Goal: Task Accomplishment & Management: Use online tool/utility

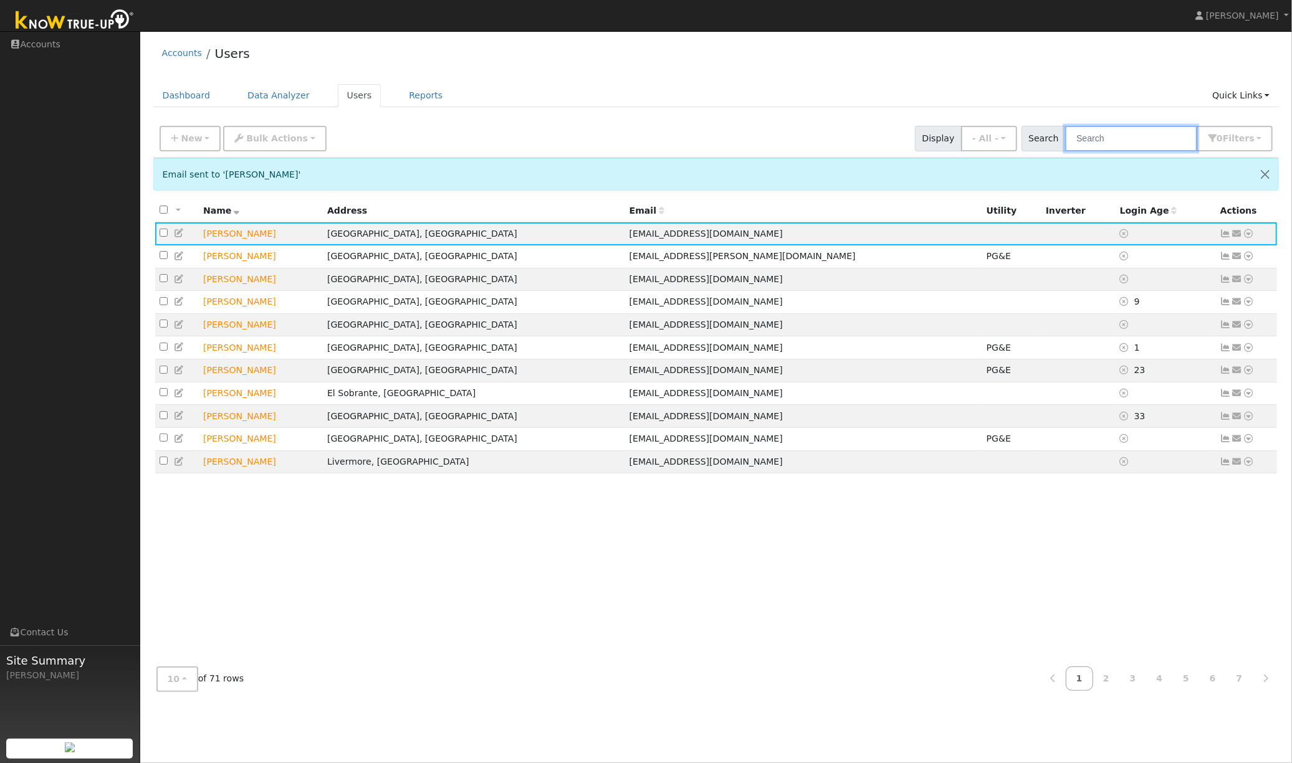
click at [1130, 141] on input "text" at bounding box center [1131, 139] width 132 height 26
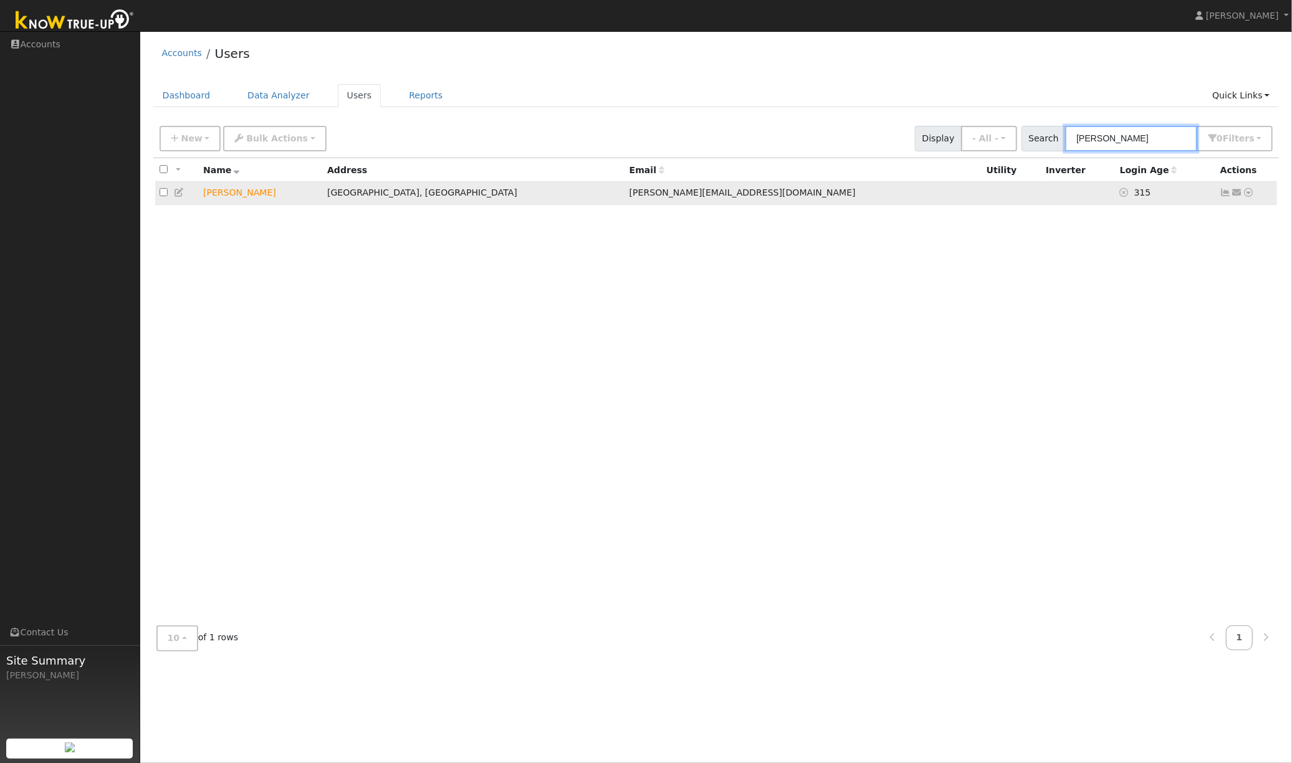
type input "[PERSON_NAME]"
click at [1226, 196] on icon at bounding box center [1225, 192] width 11 height 9
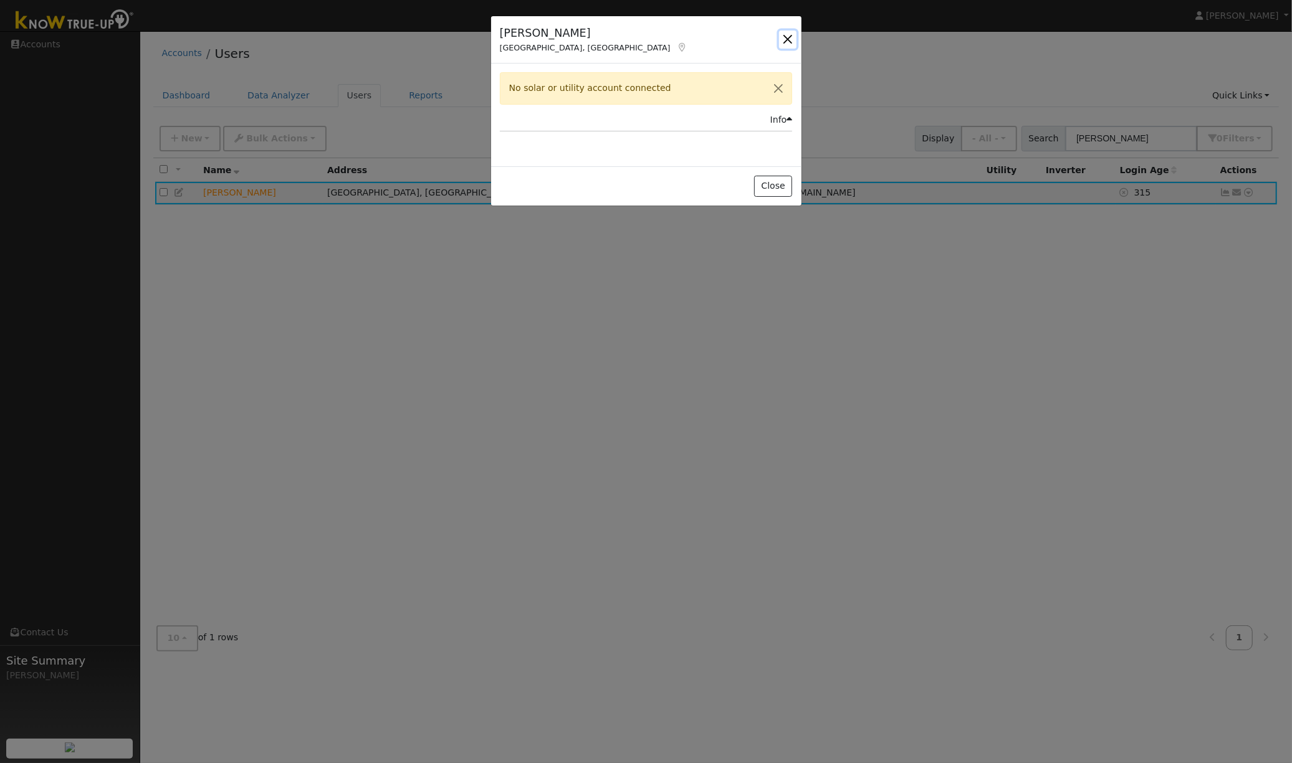
click at [790, 39] on button "button" at bounding box center [787, 39] width 17 height 17
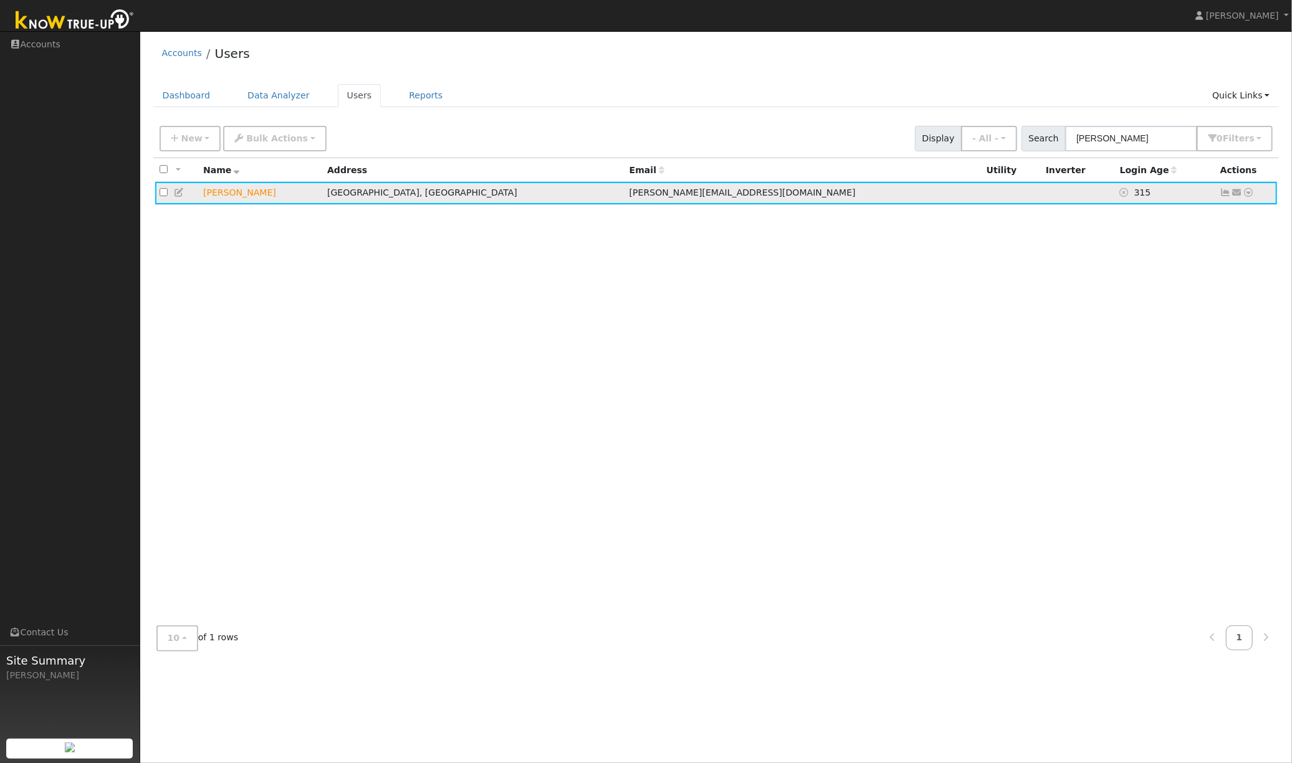
click at [1249, 194] on icon at bounding box center [1248, 192] width 11 height 9
click at [1203, 216] on link "Data Analyzer" at bounding box center [1207, 214] width 90 height 17
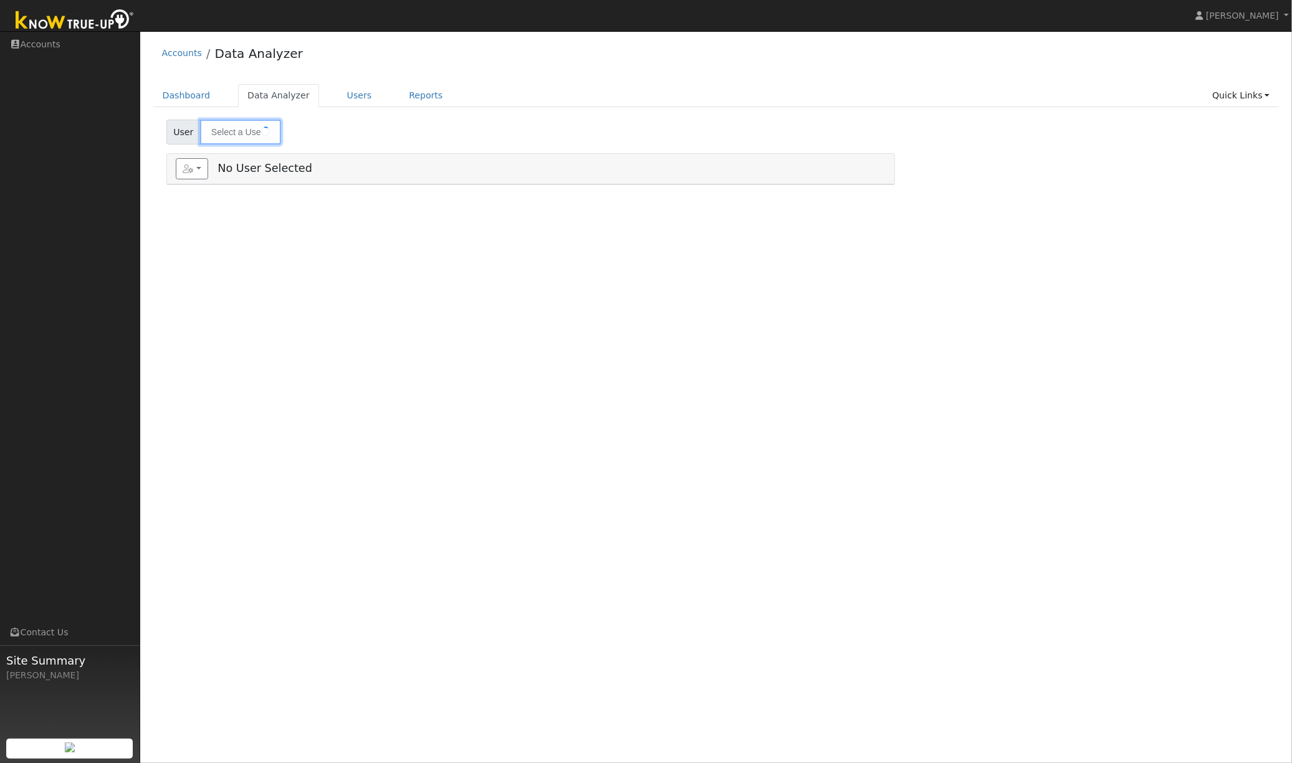
type input "[PERSON_NAME]"
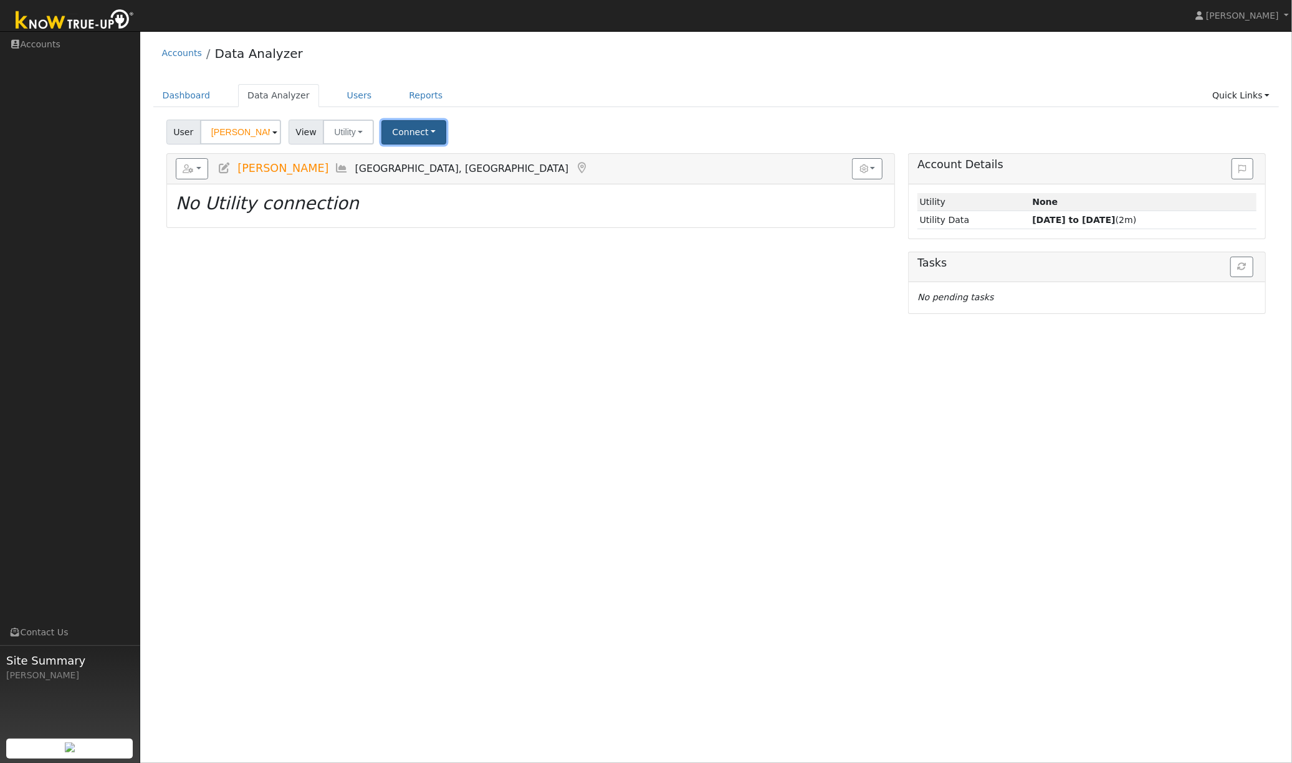
click at [416, 133] on button "Connect" at bounding box center [413, 132] width 65 height 24
click at [646, 87] on ul "Dashboard Data Analyzer Users Reports Quick Links Quick Add Quick Connect Run a…" at bounding box center [716, 95] width 1126 height 23
click at [426, 135] on button "Connect" at bounding box center [413, 132] width 65 height 24
click at [570, 130] on div "User Shrish Kulkarni Account Default Account Default Account 3058 Windmill Cany…" at bounding box center [716, 129] width 1104 height 29
click at [574, 93] on ul "Dashboard Data Analyzer Users Reports Quick Links Quick Add Quick Connect Run a…" at bounding box center [716, 95] width 1126 height 23
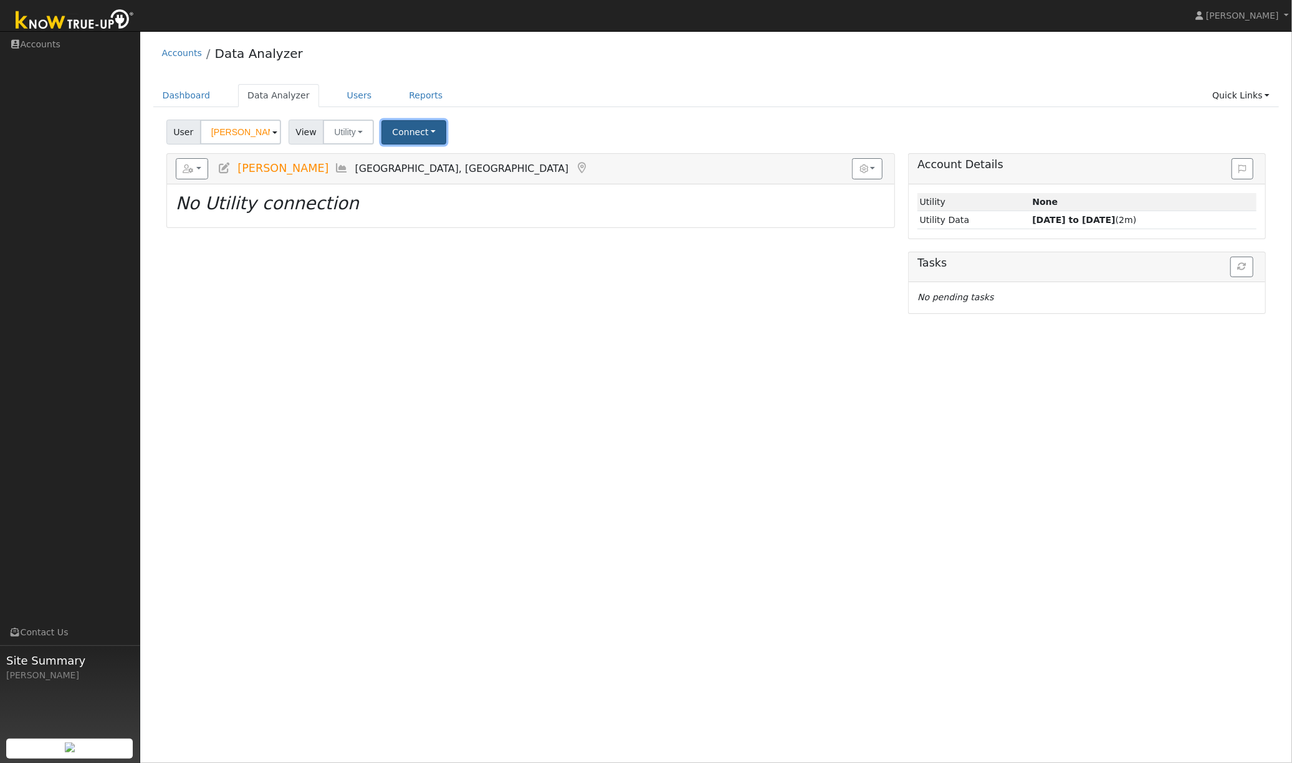
click at [418, 134] on button "Connect" at bounding box center [413, 132] width 65 height 24
click at [426, 160] on link "Select a Provider" at bounding box center [431, 159] width 97 height 17
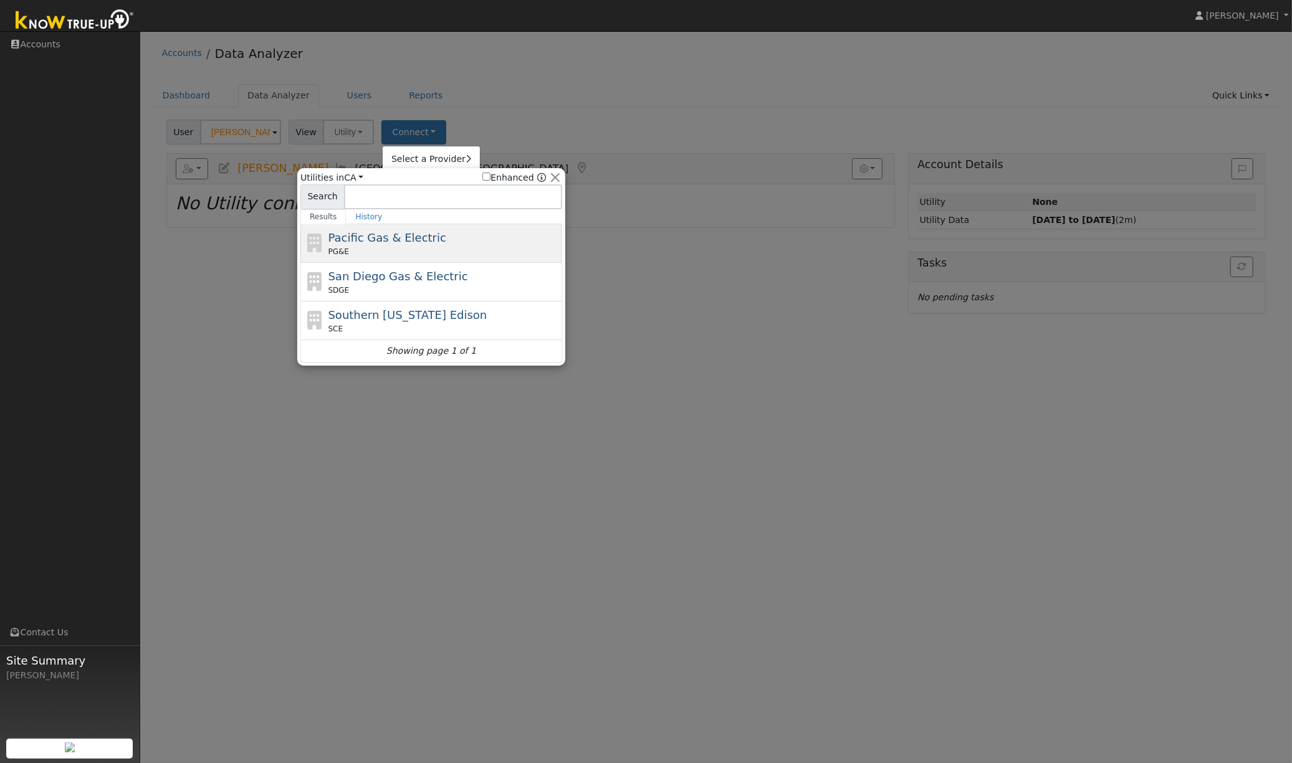
click at [400, 251] on div "PG&E" at bounding box center [443, 251] width 231 height 11
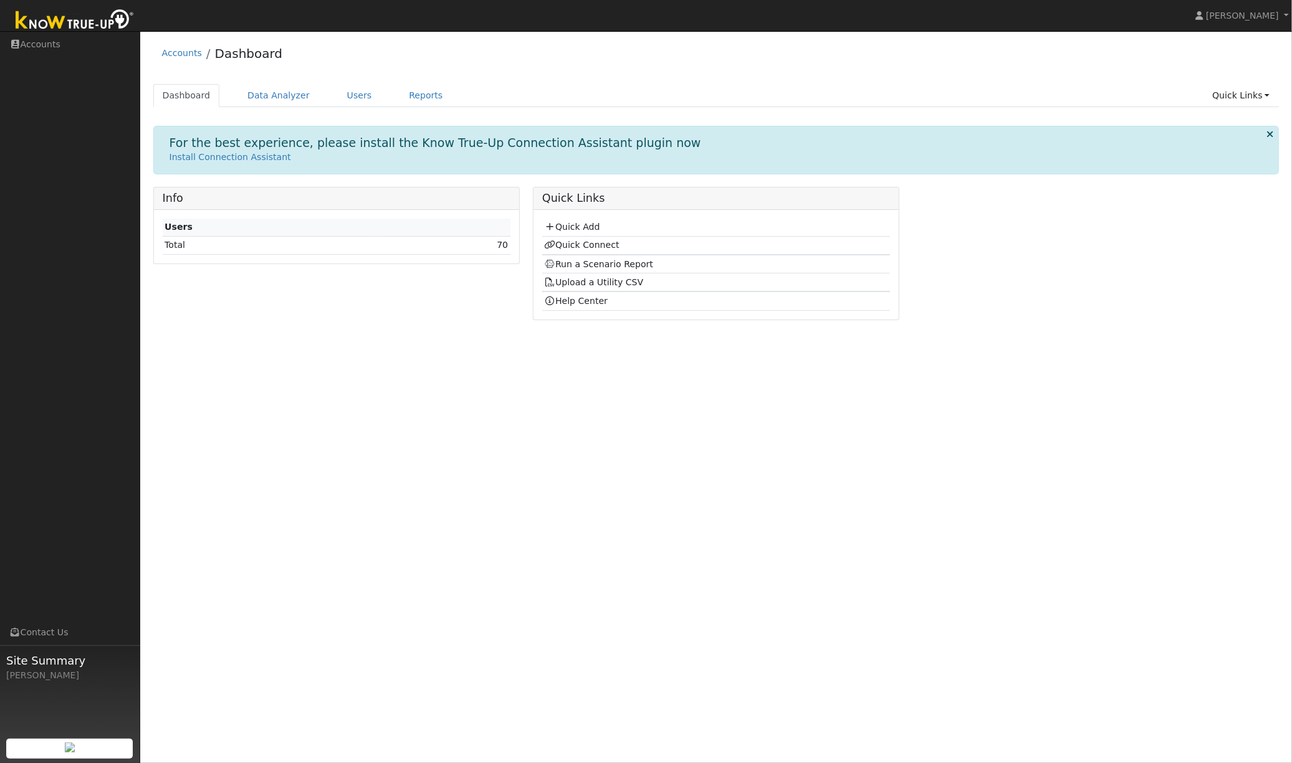
click at [593, 72] on div "Accounts Dashboard" at bounding box center [716, 56] width 1126 height 38
click at [596, 69] on div "Accounts Dashboard" at bounding box center [716, 56] width 1126 height 38
click at [341, 97] on link "Users" at bounding box center [360, 95] width 44 height 23
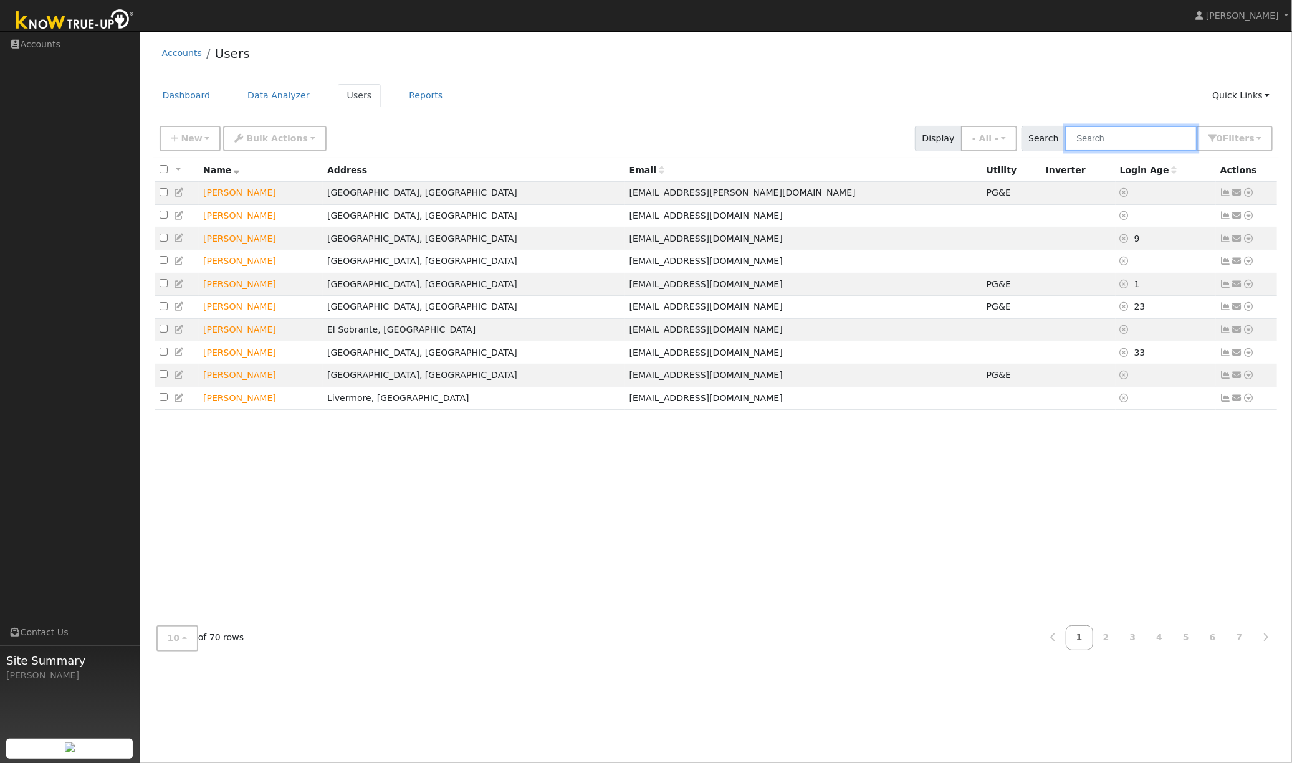
click at [1137, 143] on input "text" at bounding box center [1131, 139] width 132 height 26
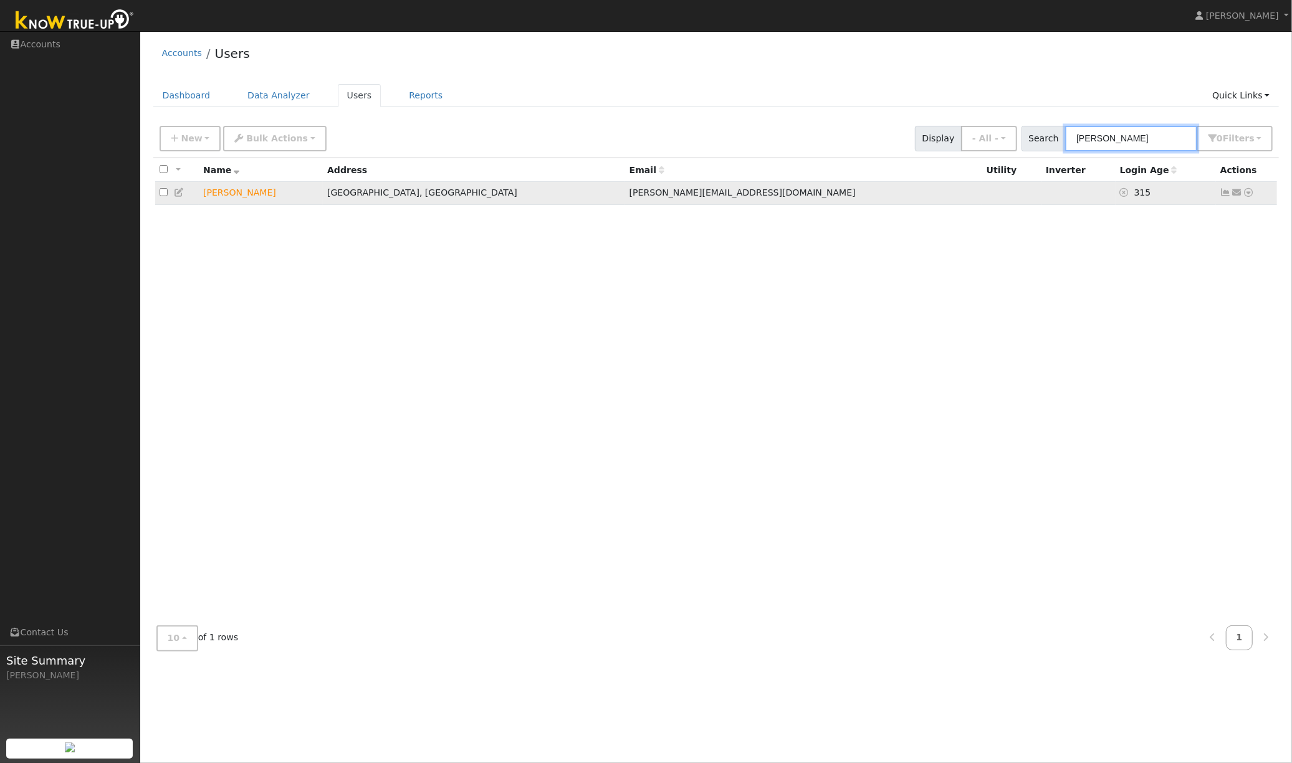
type input "[PERSON_NAME]"
click at [1247, 193] on icon at bounding box center [1248, 192] width 11 height 9
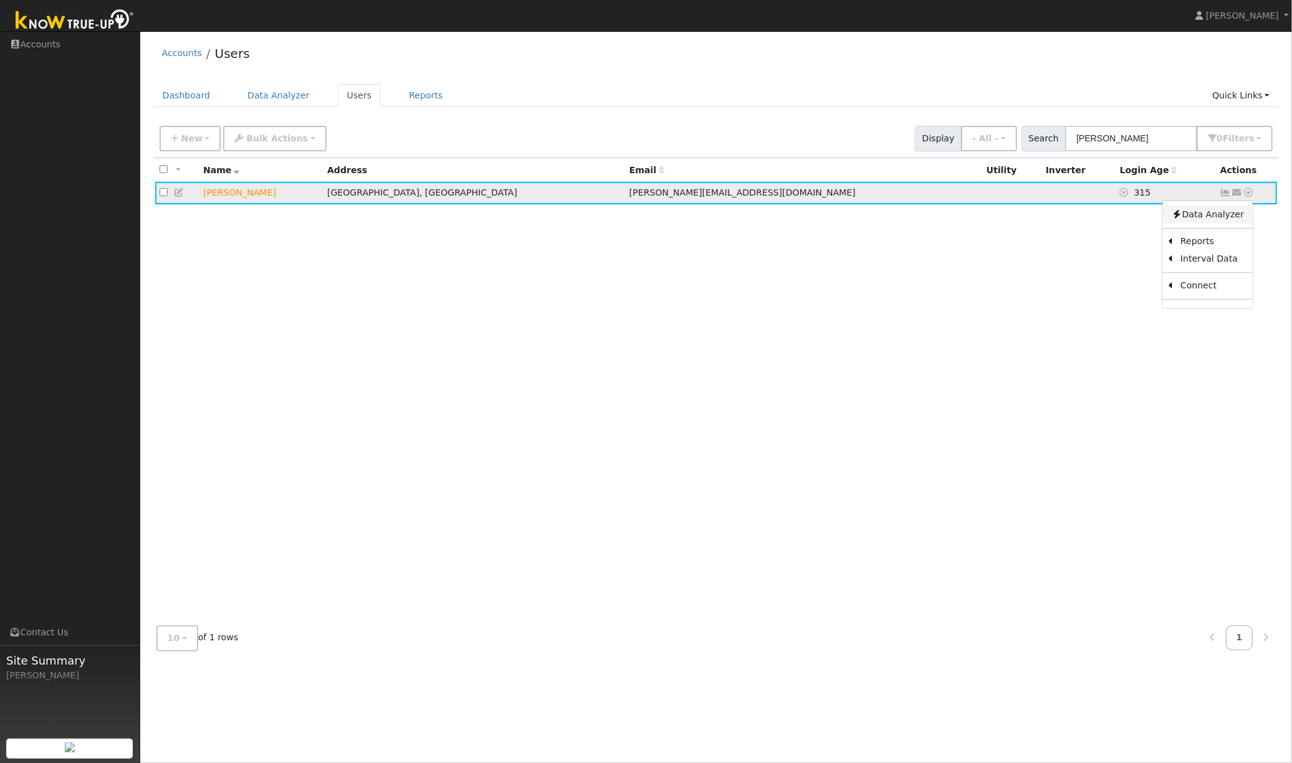
click at [1208, 213] on link "Data Analyzer" at bounding box center [1207, 214] width 90 height 17
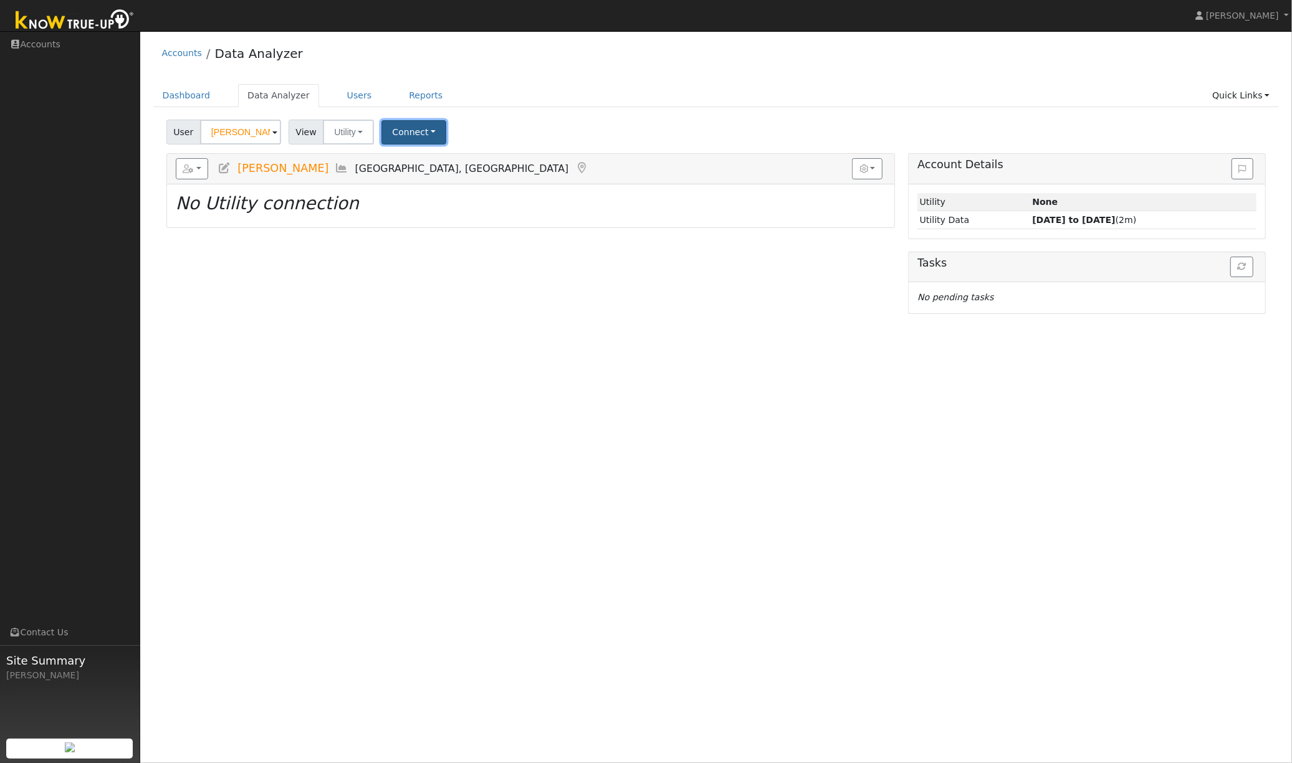
click at [429, 131] on button "Connect" at bounding box center [413, 132] width 65 height 24
click at [440, 161] on link "Select a Provider" at bounding box center [431, 159] width 97 height 17
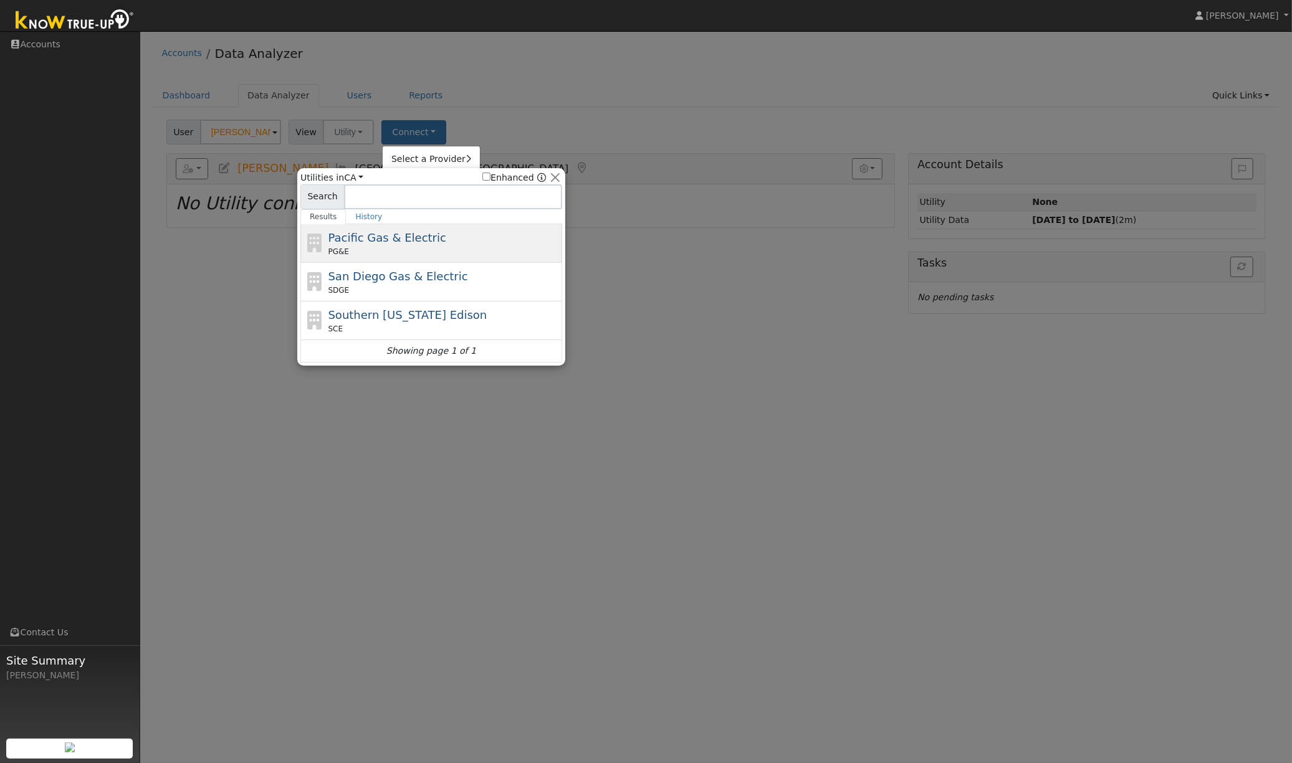
click at [408, 240] on span "Pacific Gas & Electric" at bounding box center [387, 237] width 118 height 13
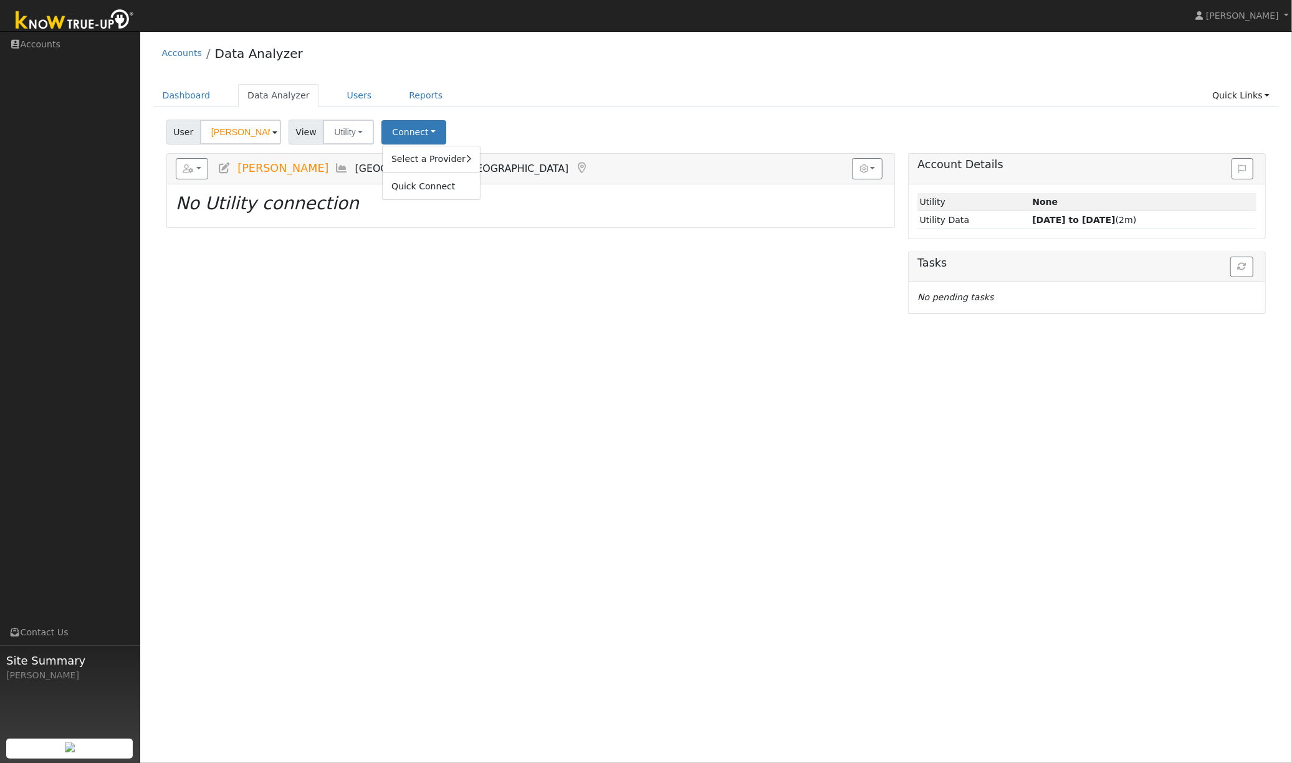
click at [580, 114] on div "Dashboard Data Analyzer Users Reports Quick Links Quick Add Quick Connect Run a…" at bounding box center [716, 102] width 1126 height 36
click at [338, 96] on link "Users" at bounding box center [360, 95] width 44 height 23
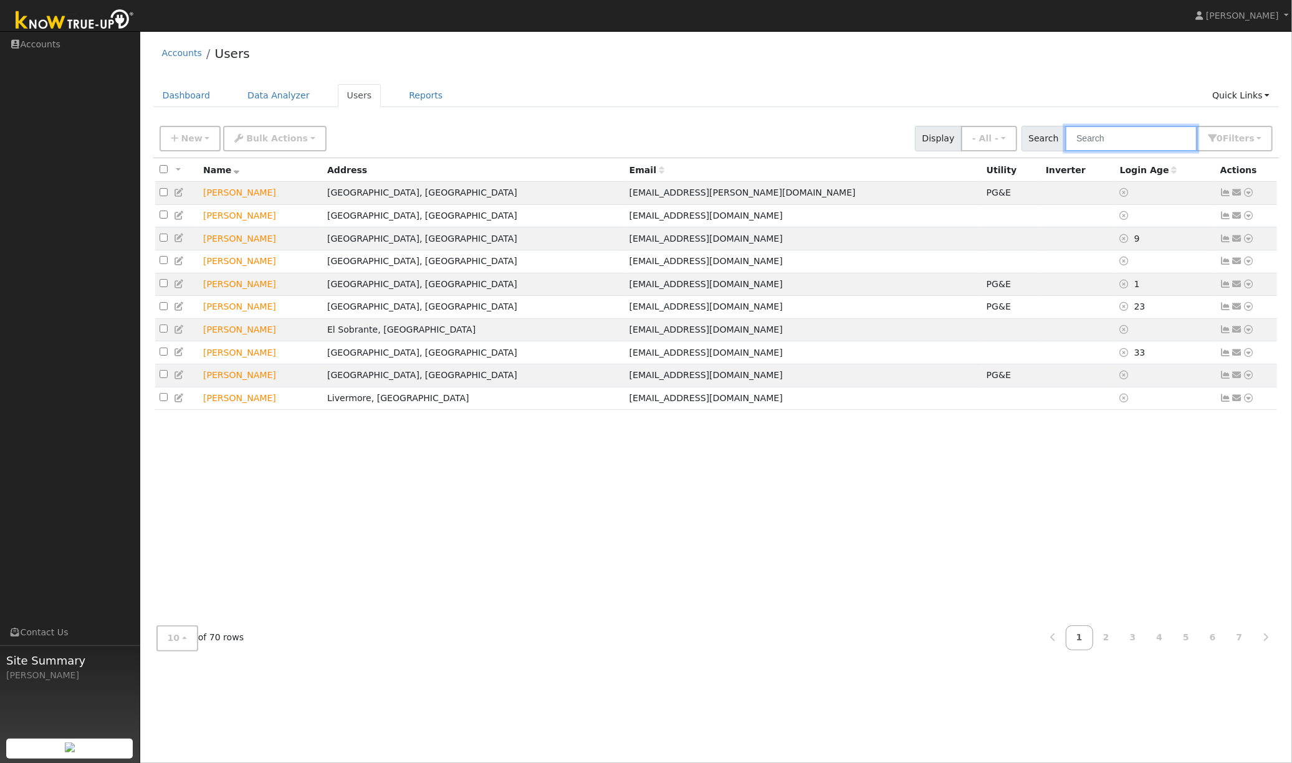
click at [1157, 141] on input "text" at bounding box center [1131, 139] width 132 height 26
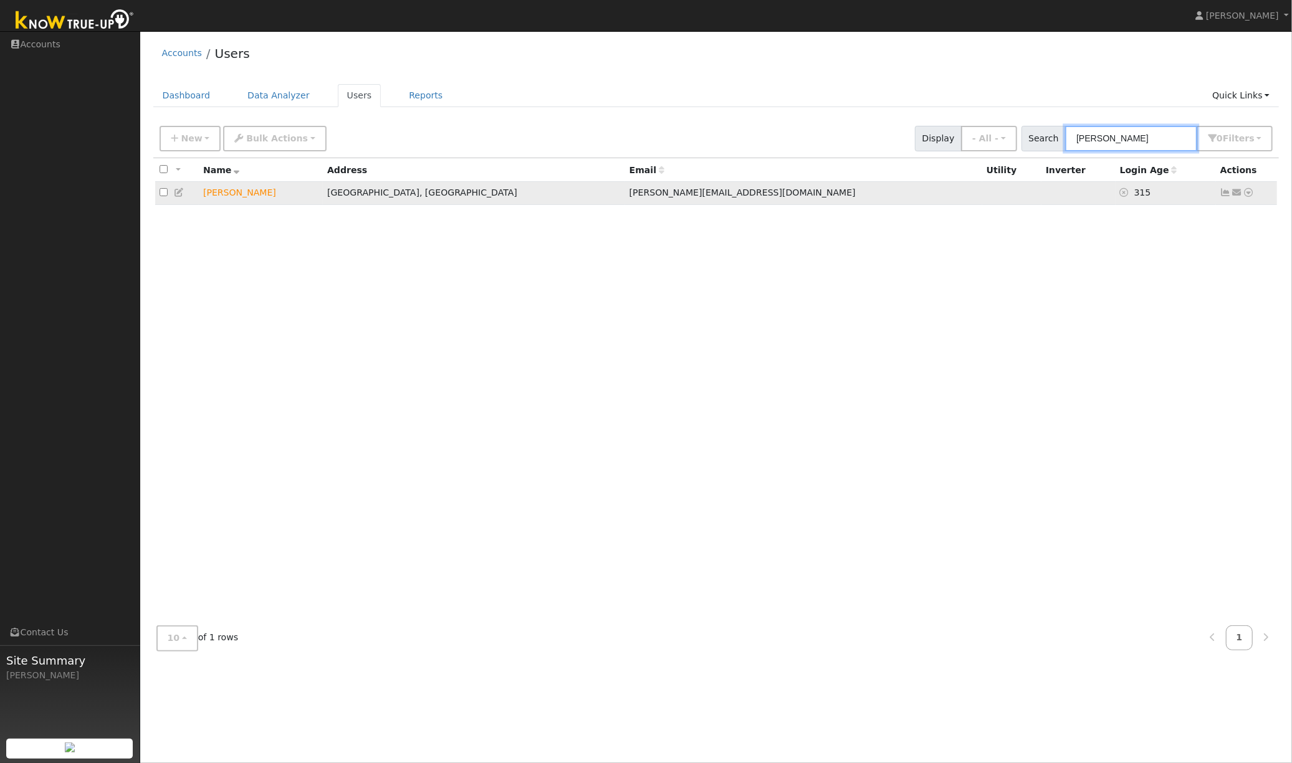
type input "[PERSON_NAME]"
click at [1239, 193] on icon at bounding box center [1236, 192] width 11 height 9
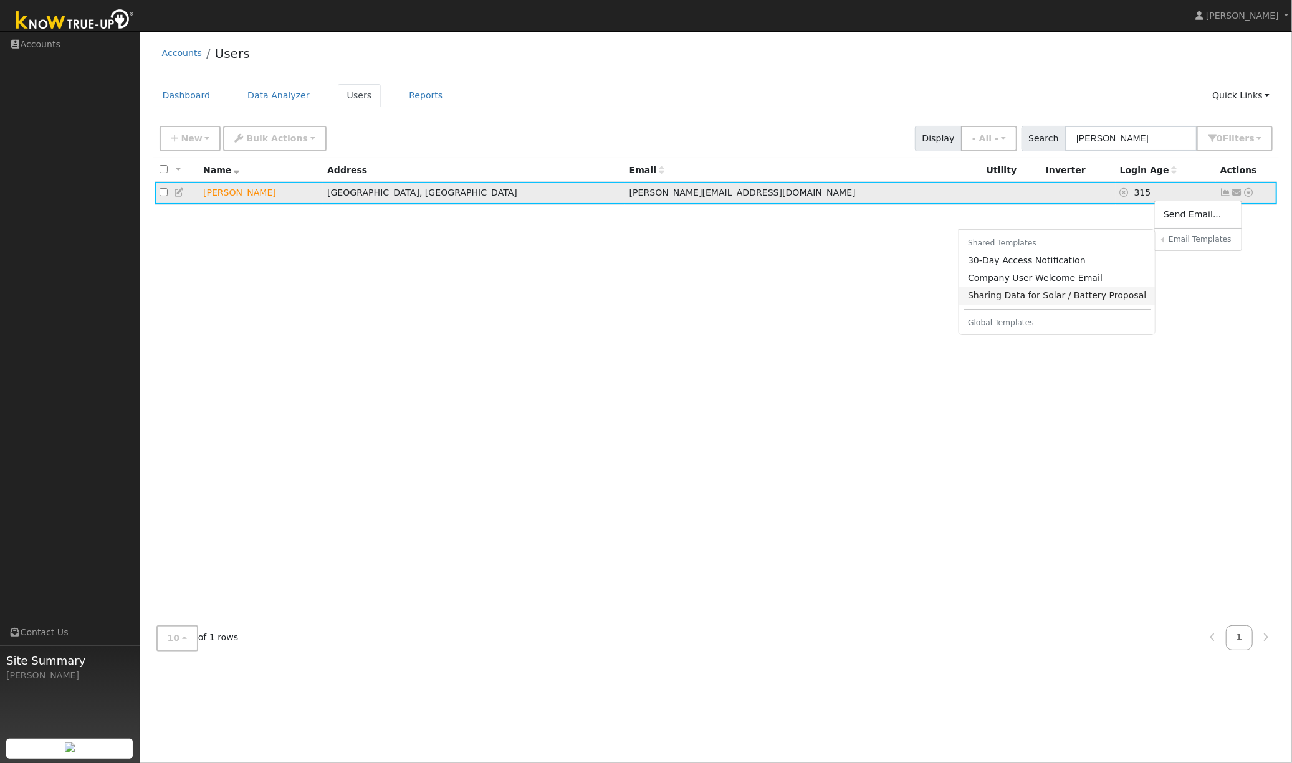
click at [1060, 293] on link "Sharing Data for Solar / Battery Proposal" at bounding box center [1057, 295] width 196 height 17
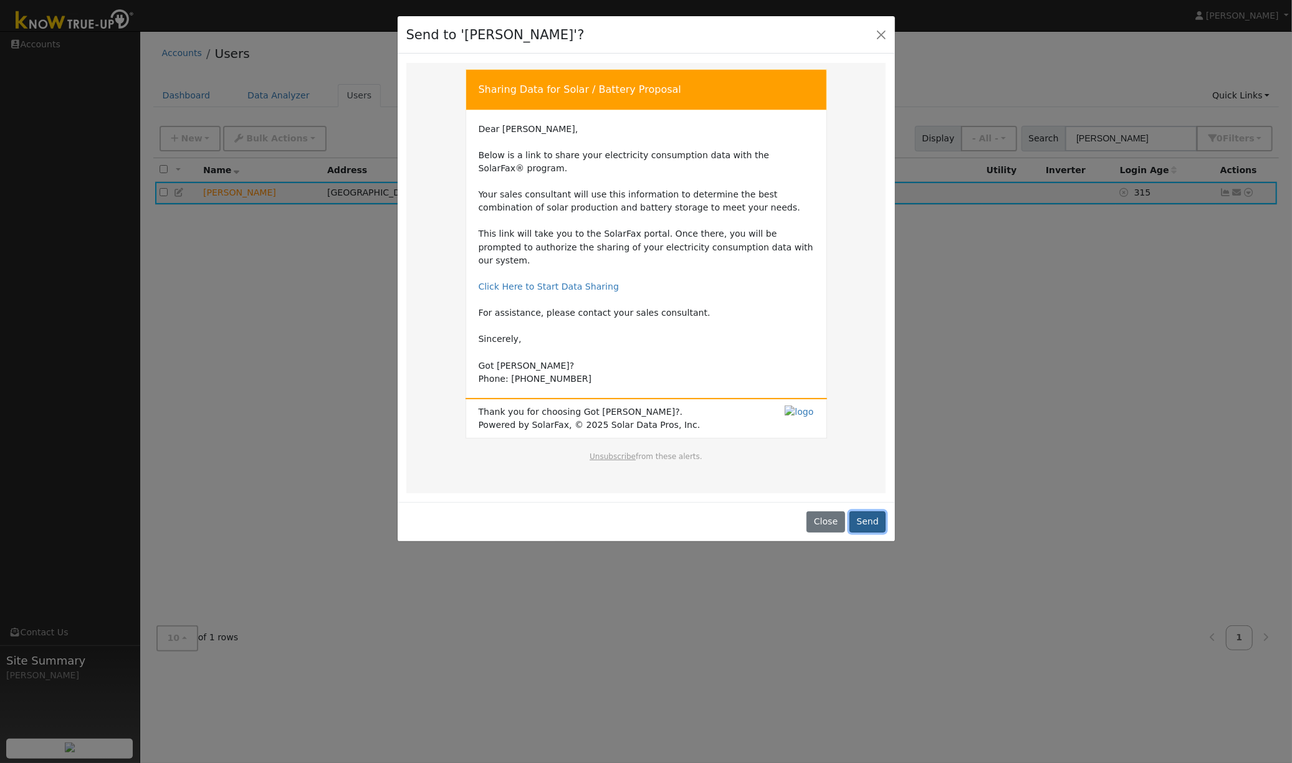
click at [865, 512] on button "Send" at bounding box center [867, 522] width 37 height 21
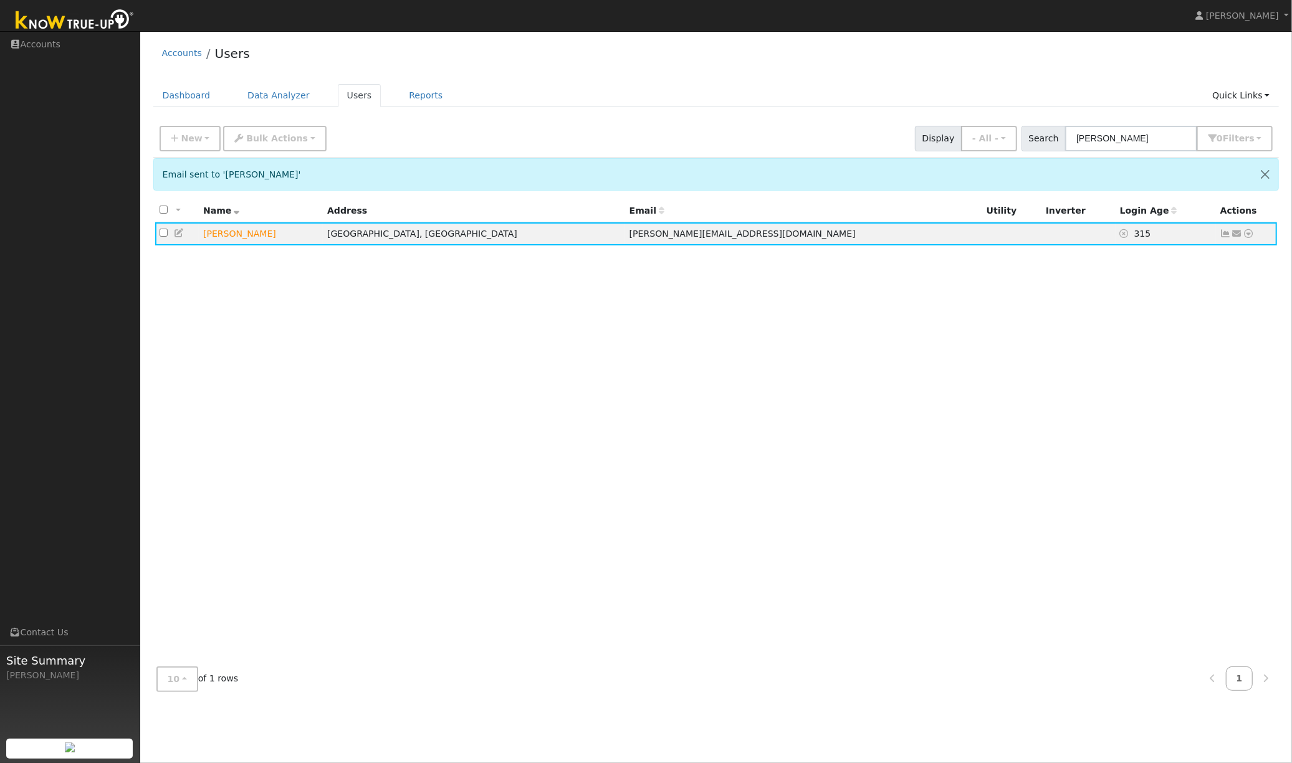
click at [771, 75] on div "Accounts Users Dashboard Data Analyzer Users Reports Quick Links Quick Add Quic…" at bounding box center [715, 369] width 1139 height 664
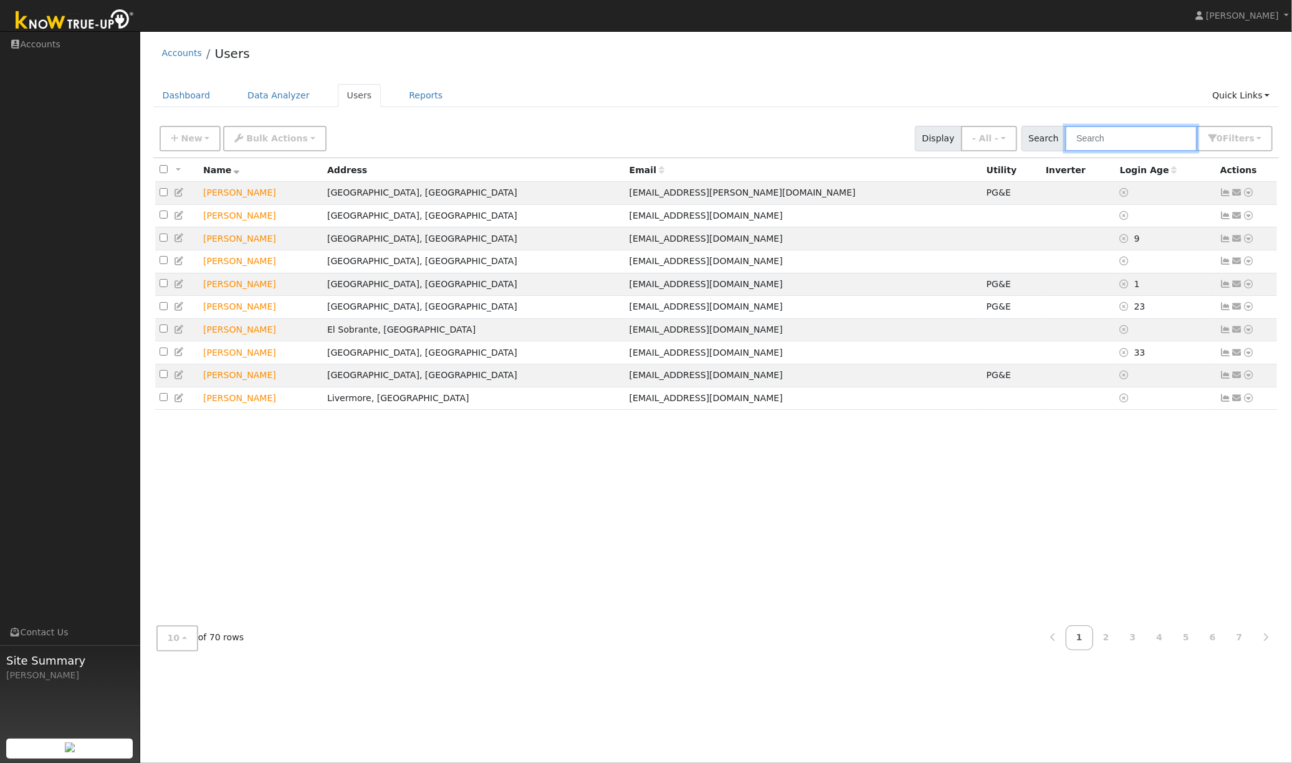
click at [1111, 148] on input "text" at bounding box center [1131, 139] width 132 height 26
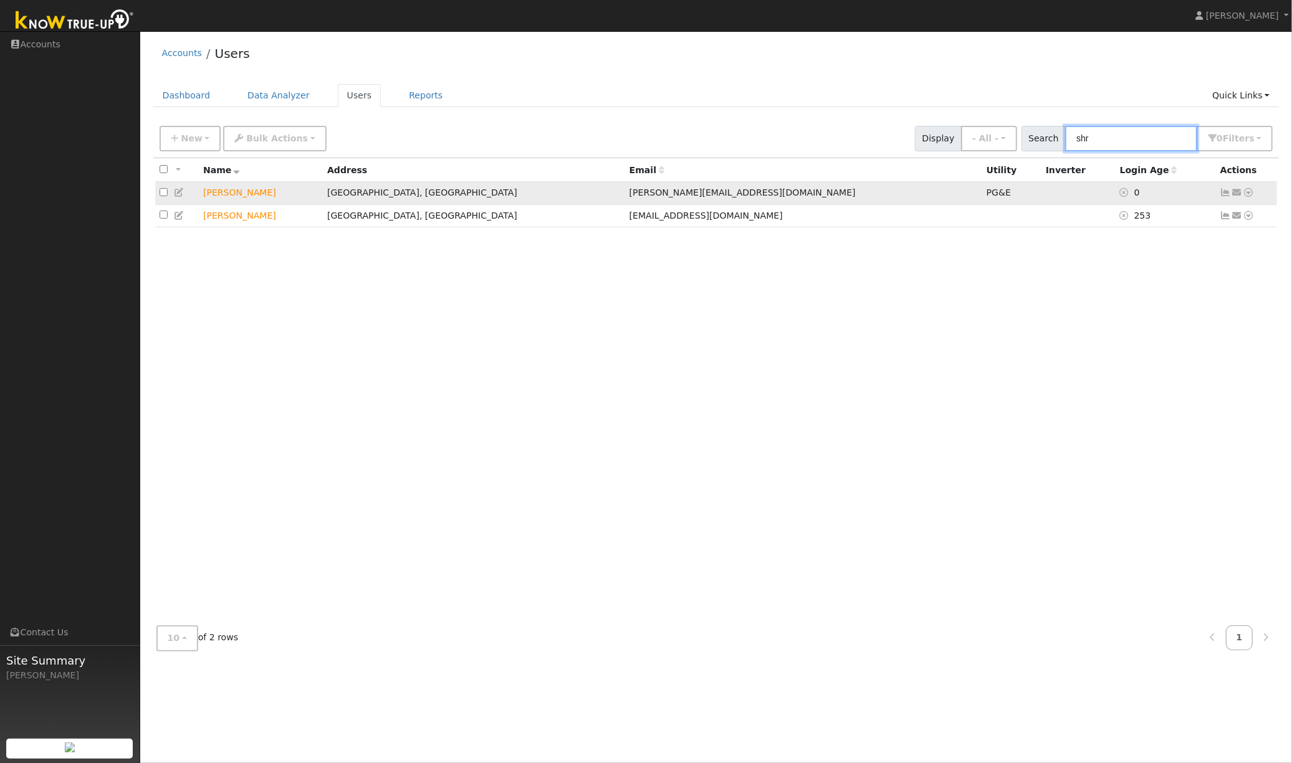
type input "shr"
click at [1249, 193] on icon at bounding box center [1248, 192] width 11 height 9
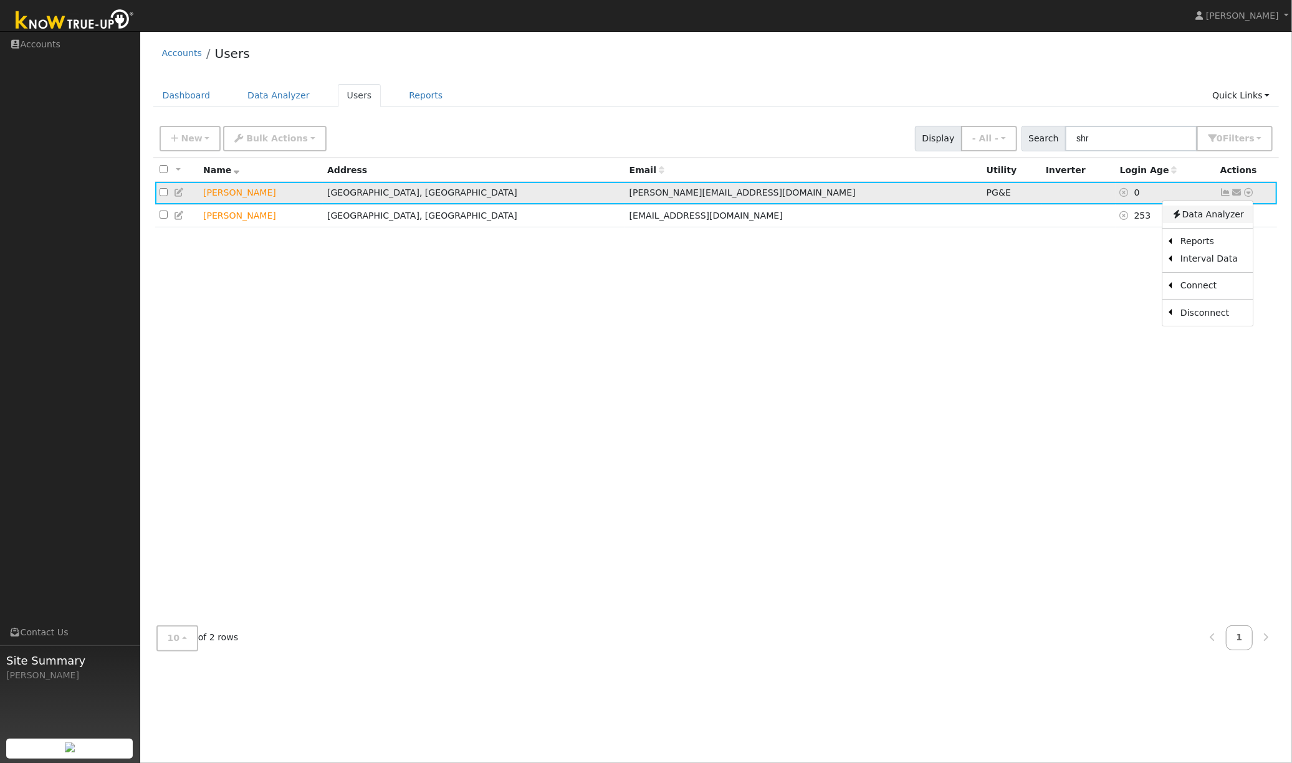
click at [1218, 215] on link "Data Analyzer" at bounding box center [1207, 214] width 90 height 17
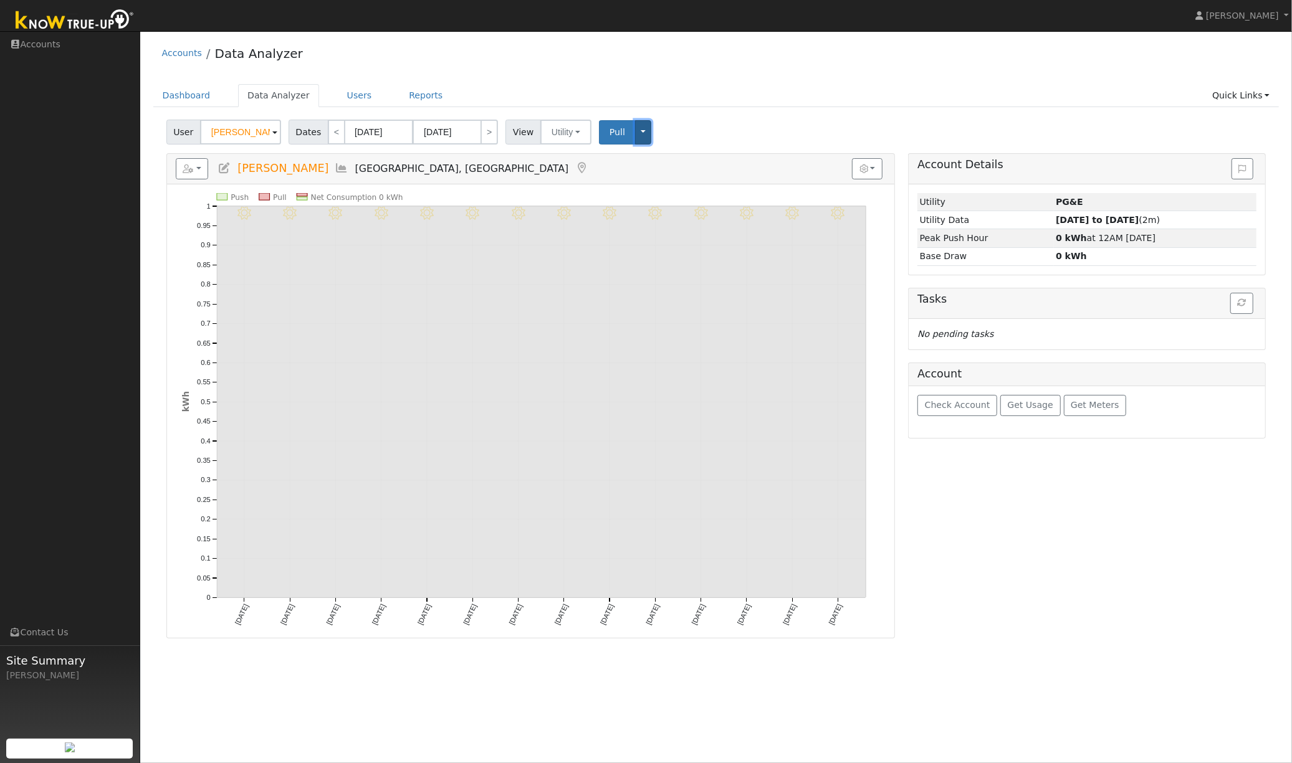
click at [640, 135] on button "Toggle Dropdown" at bounding box center [643, 132] width 16 height 24
click at [782, 93] on ul "Dashboard Data Analyzer Users Reports Quick Links Quick Add Quick Connect Run a…" at bounding box center [716, 95] width 1126 height 23
click at [635, 131] on button "Toggle Dropdown" at bounding box center [643, 132] width 16 height 24
click at [612, 133] on span "Pull" at bounding box center [617, 132] width 16 height 10
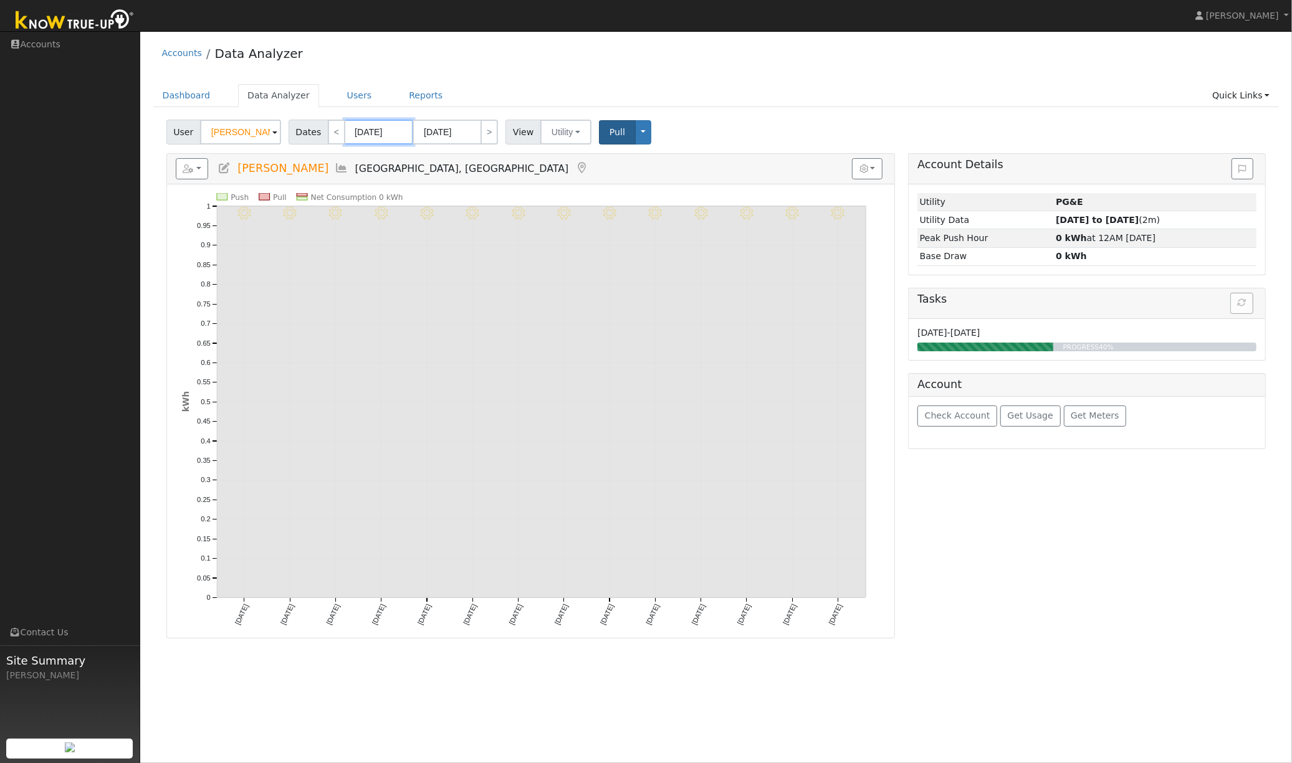
click at [368, 133] on input "[DATE]" at bounding box center [379, 132] width 69 height 25
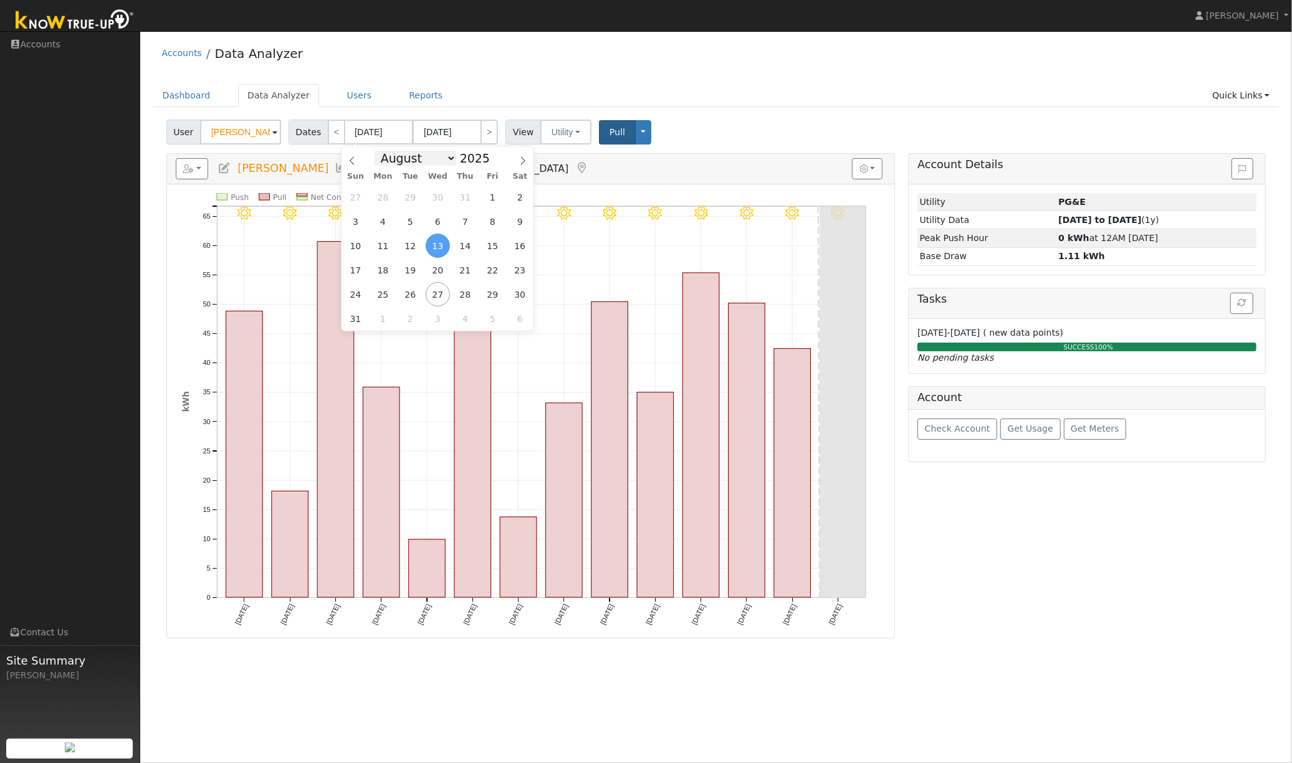
click at [448, 158] on select "January February March April May June July August September October November De…" at bounding box center [416, 158] width 82 height 15
click at [603, 96] on ul "Dashboard Data Analyzer Users Reports Quick Links Quick Add Quick Connect Run a…" at bounding box center [716, 95] width 1126 height 23
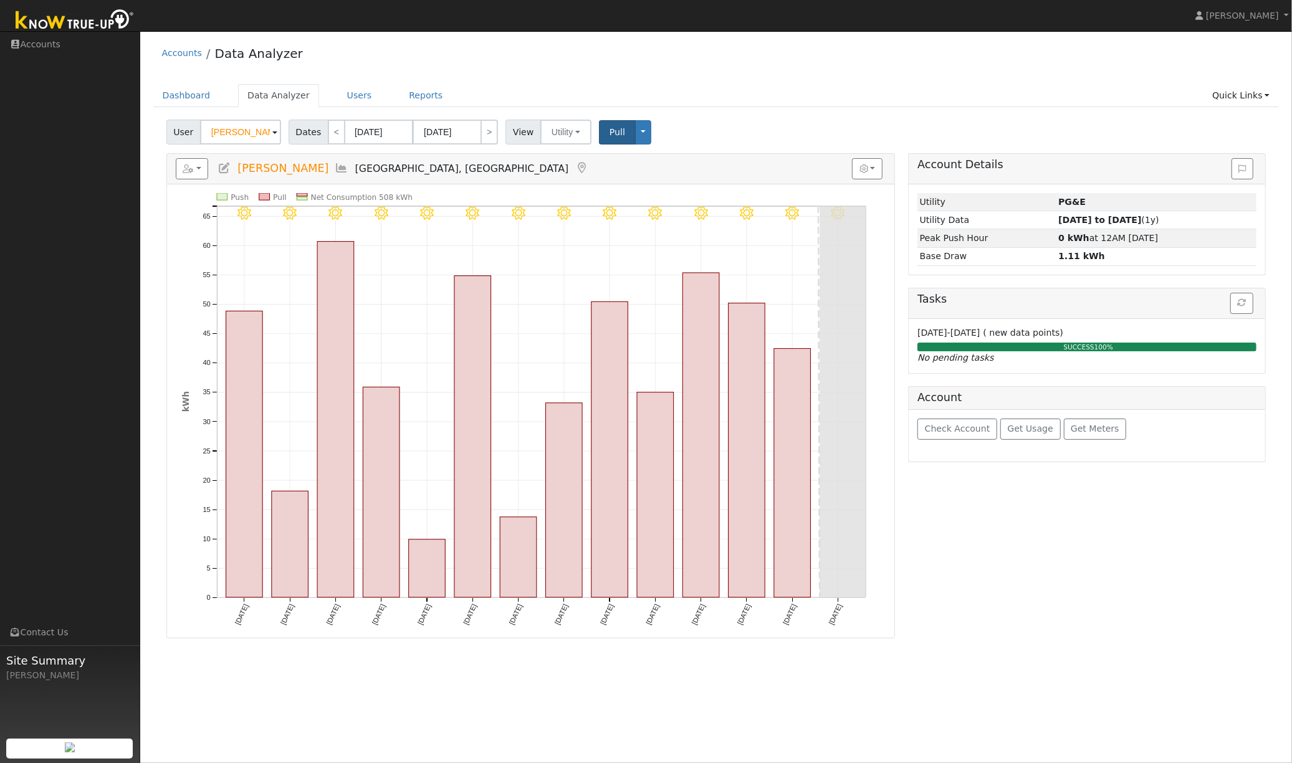
click at [582, 72] on div "Accounts Data Analyzer" at bounding box center [716, 56] width 1126 height 38
click at [375, 135] on input "08/13/2025" at bounding box center [379, 132] width 69 height 25
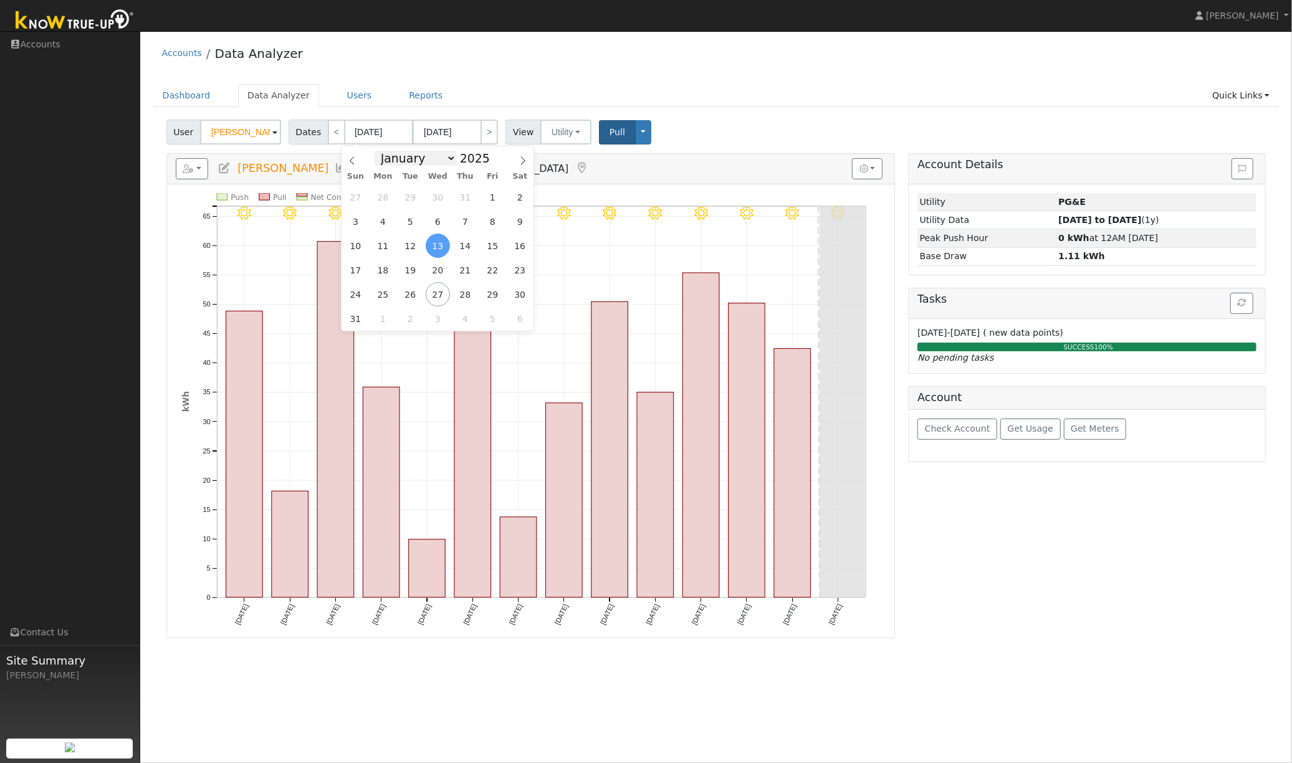
click at [446, 159] on select "January February March April May June July August September October November De…" at bounding box center [416, 158] width 82 height 15
select select "8"
click at [377, 151] on select "January February March April May June July August September October November De…" at bounding box center [416, 158] width 82 height 15
click at [493, 156] on span at bounding box center [496, 154] width 9 height 7
click at [492, 158] on span at bounding box center [496, 161] width 9 height 7
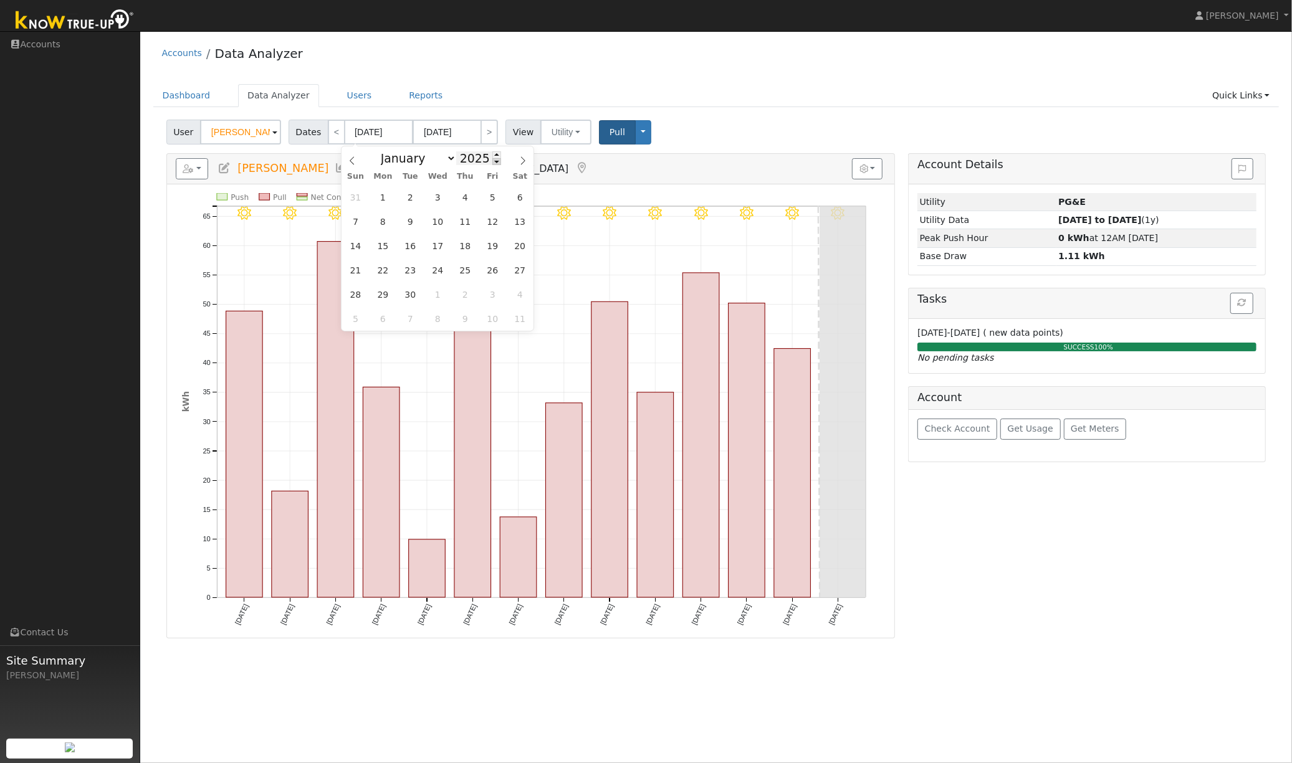
click at [494, 159] on span at bounding box center [496, 161] width 9 height 7
type input "2024"
click at [467, 226] on span "12" at bounding box center [465, 221] width 24 height 24
type input "09/12/2024"
type input "09/25/2024"
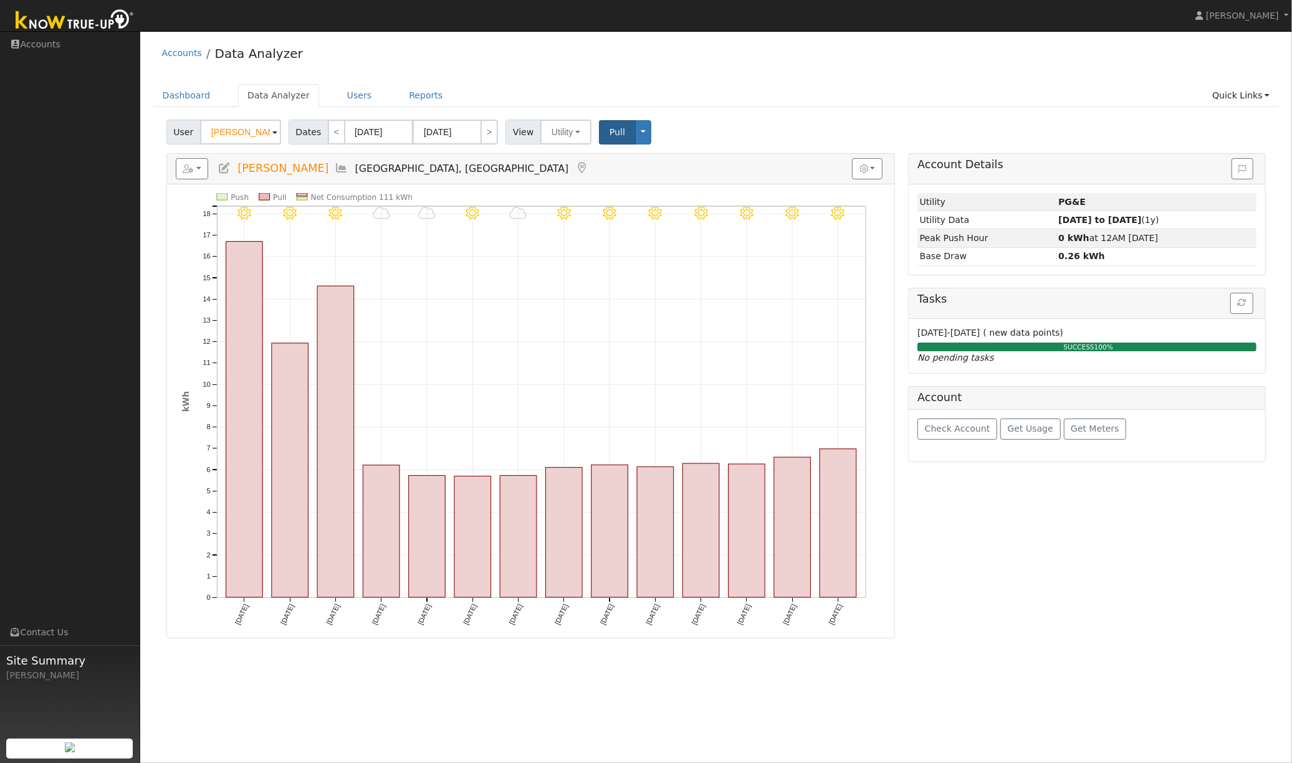
click at [762, 79] on div "Accounts Data Analyzer Dashboard Data Analyzer Users Reports Quick Links Quick …" at bounding box center [715, 337] width 1139 height 601
click at [469, 136] on input "09/25/2024" at bounding box center [447, 132] width 69 height 25
click at [562, 153] on span at bounding box center [564, 154] width 9 height 7
click at [723, 83] on div "Accounts Data Analyzer Dashboard Data Analyzer Users Reports Quick Links Quick …" at bounding box center [715, 337] width 1139 height 601
click at [463, 136] on input "09/25/2024" at bounding box center [447, 132] width 69 height 25
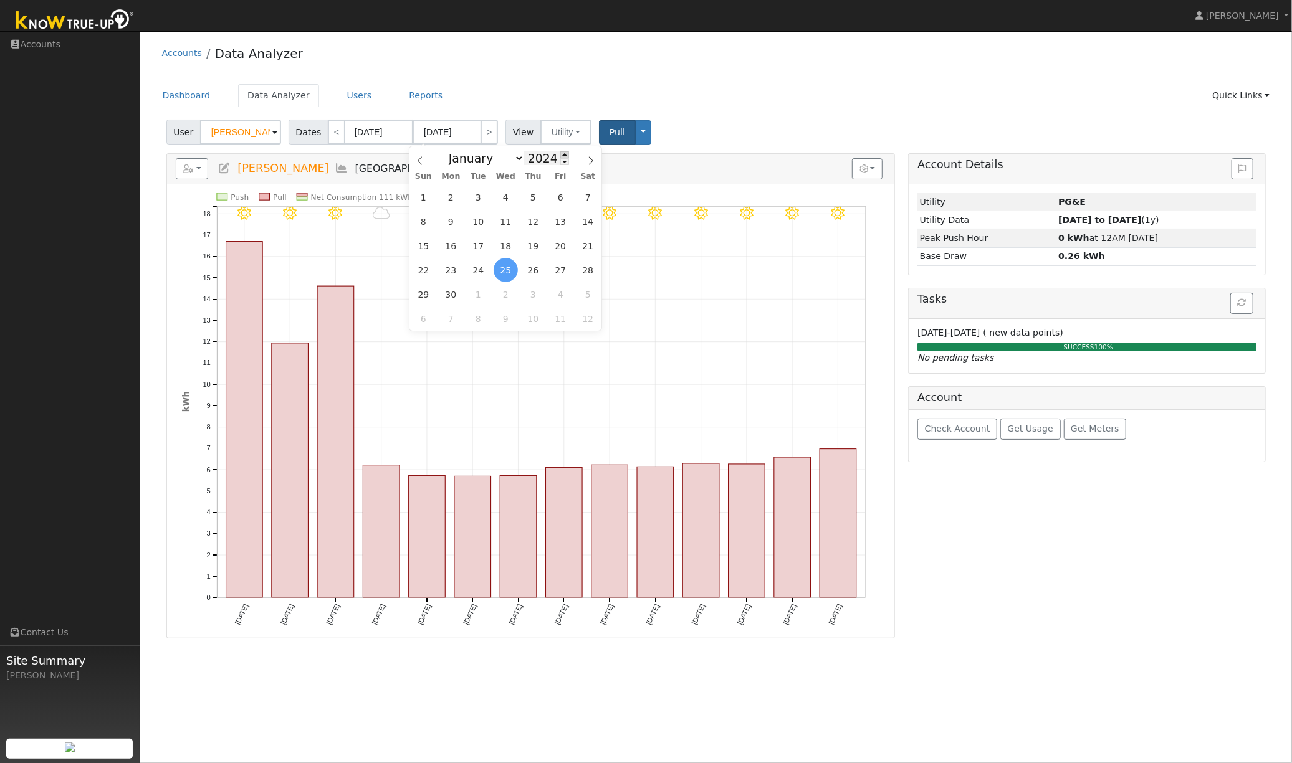
click at [564, 153] on span at bounding box center [564, 154] width 9 height 7
type input "2025"
click at [513, 160] on select "January February March April May June July August September October November De…" at bounding box center [483, 158] width 82 height 15
select select "7"
click at [445, 151] on select "January February March April May June July August September October November De…" at bounding box center [483, 158] width 82 height 15
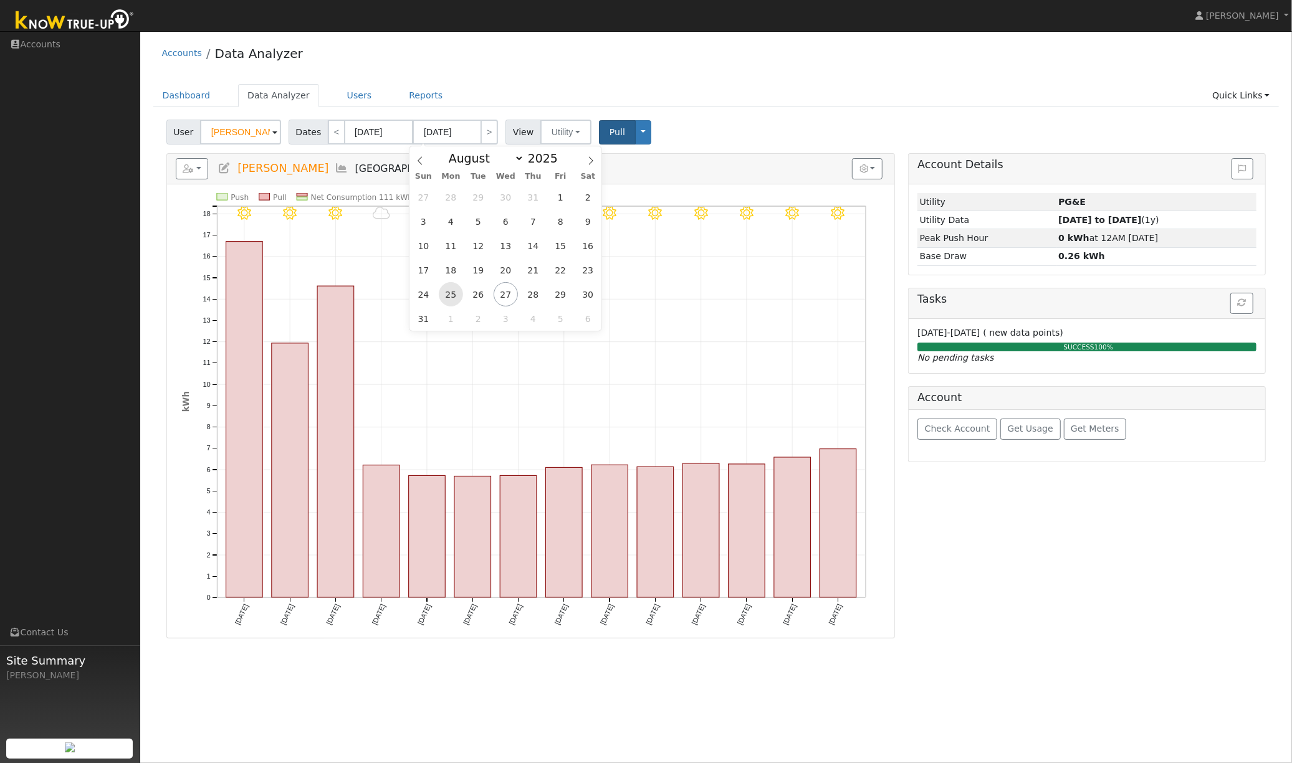
click at [447, 297] on span "25" at bounding box center [451, 294] width 24 height 24
type input "08/25/2025"
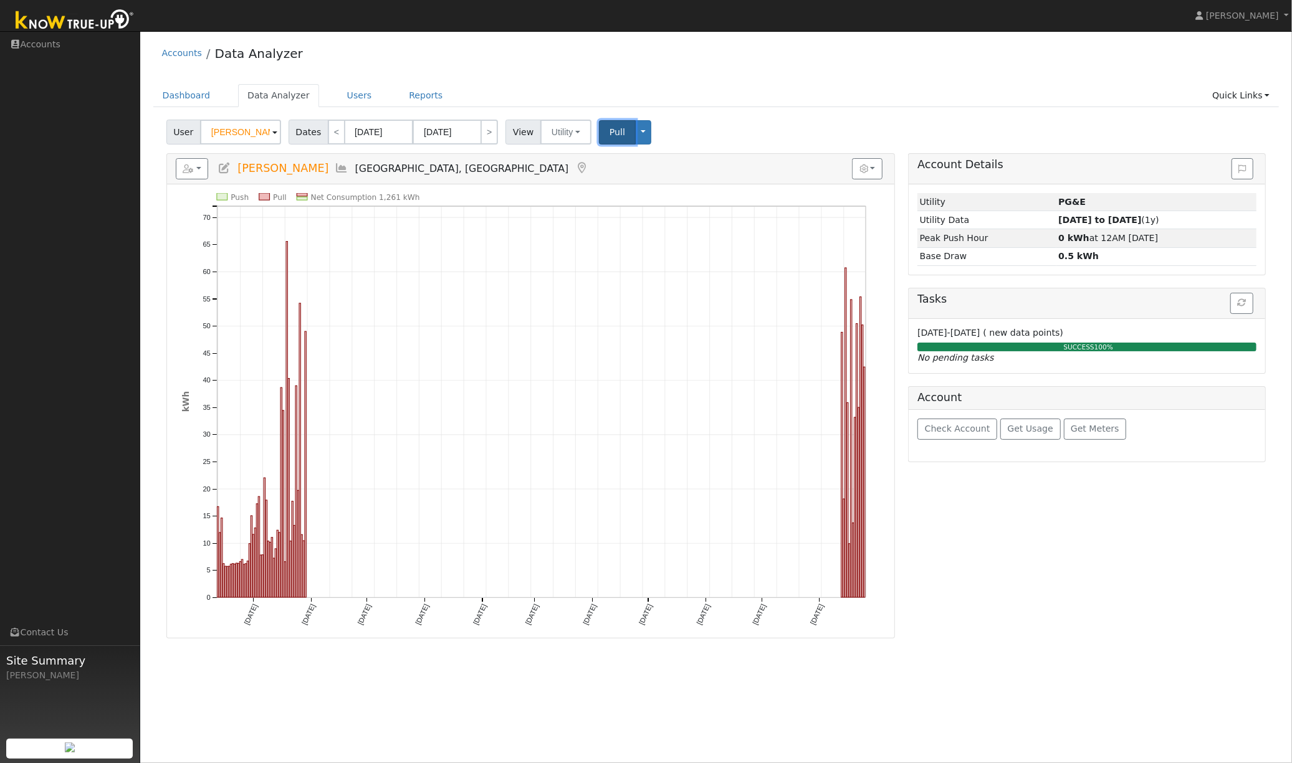
click at [613, 133] on span "Pull" at bounding box center [617, 132] width 16 height 10
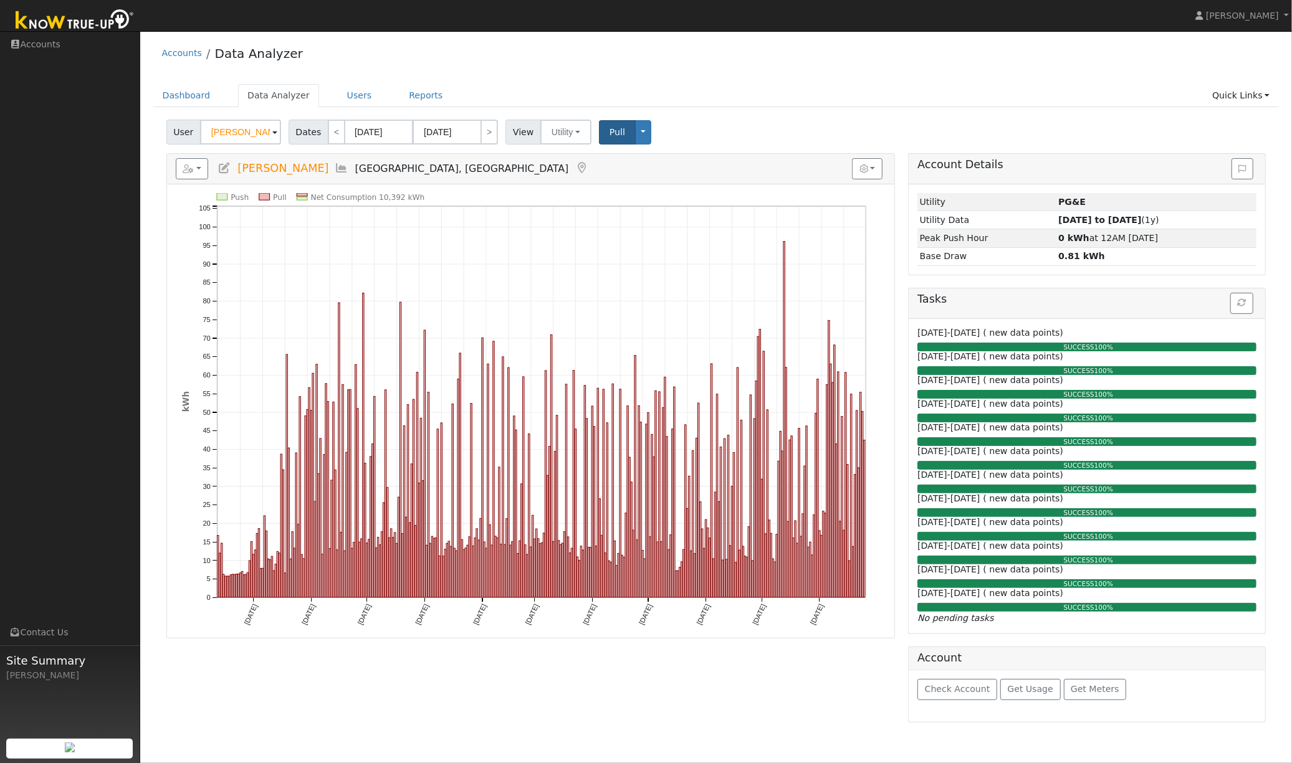
click at [601, 80] on div "Accounts Data Analyzer Dashboard Data Analyzer Users Reports Quick Links Quick …" at bounding box center [715, 379] width 1139 height 685
click at [423, 95] on link "Reports" at bounding box center [425, 95] width 52 height 23
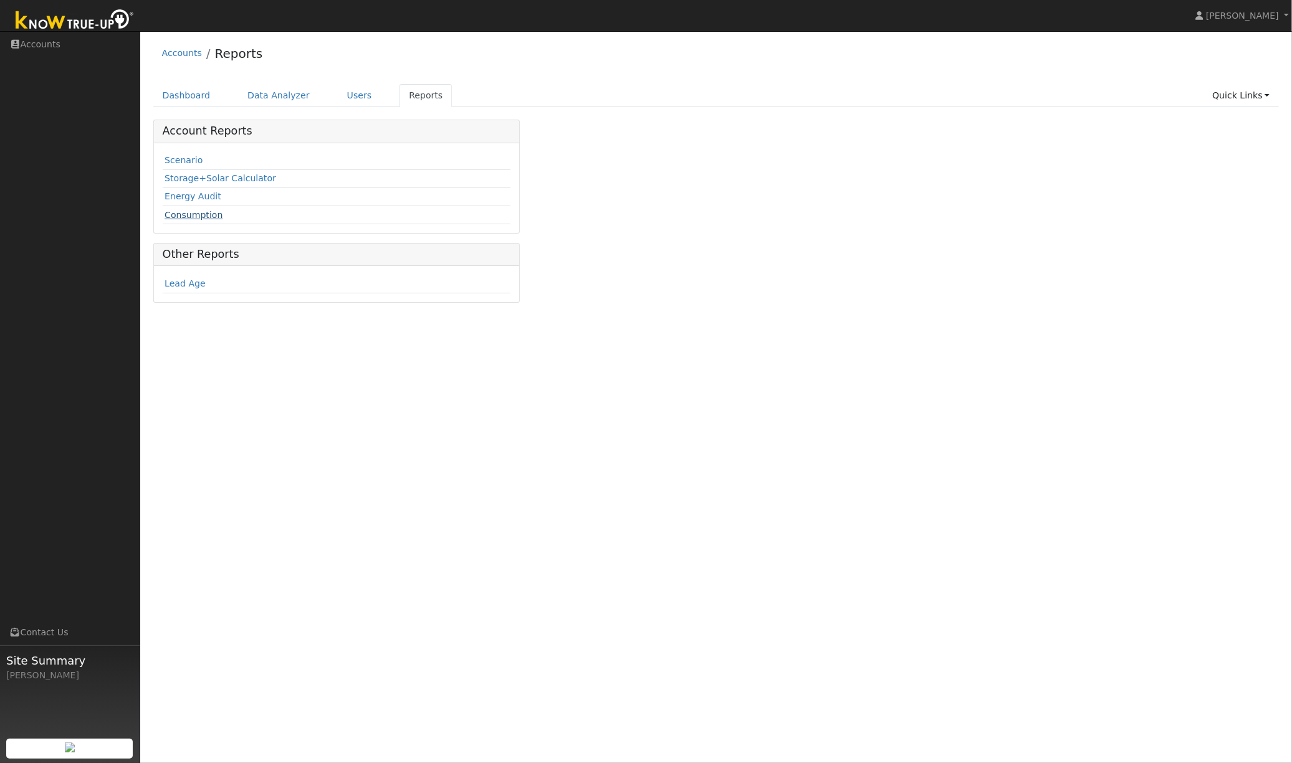
click at [209, 216] on link "Consumption" at bounding box center [194, 215] width 58 height 10
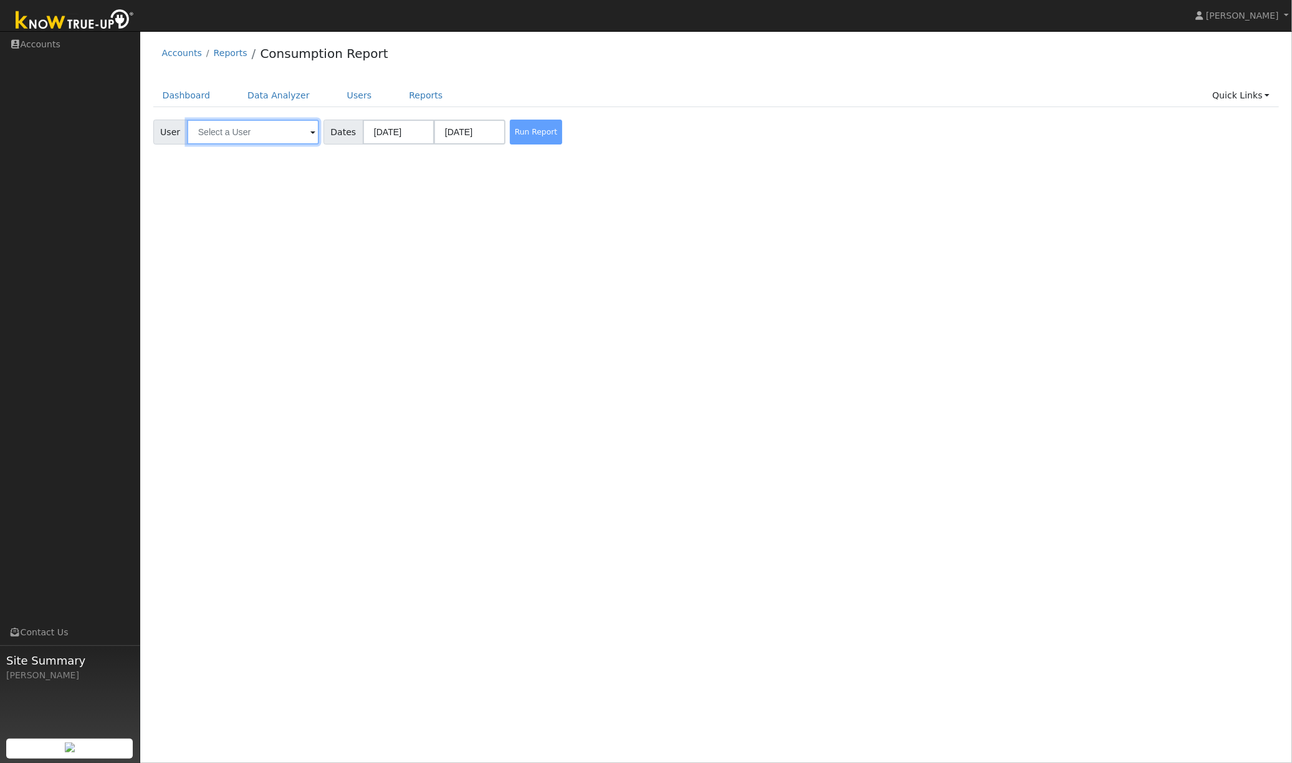
click at [262, 140] on input "text" at bounding box center [253, 132] width 132 height 25
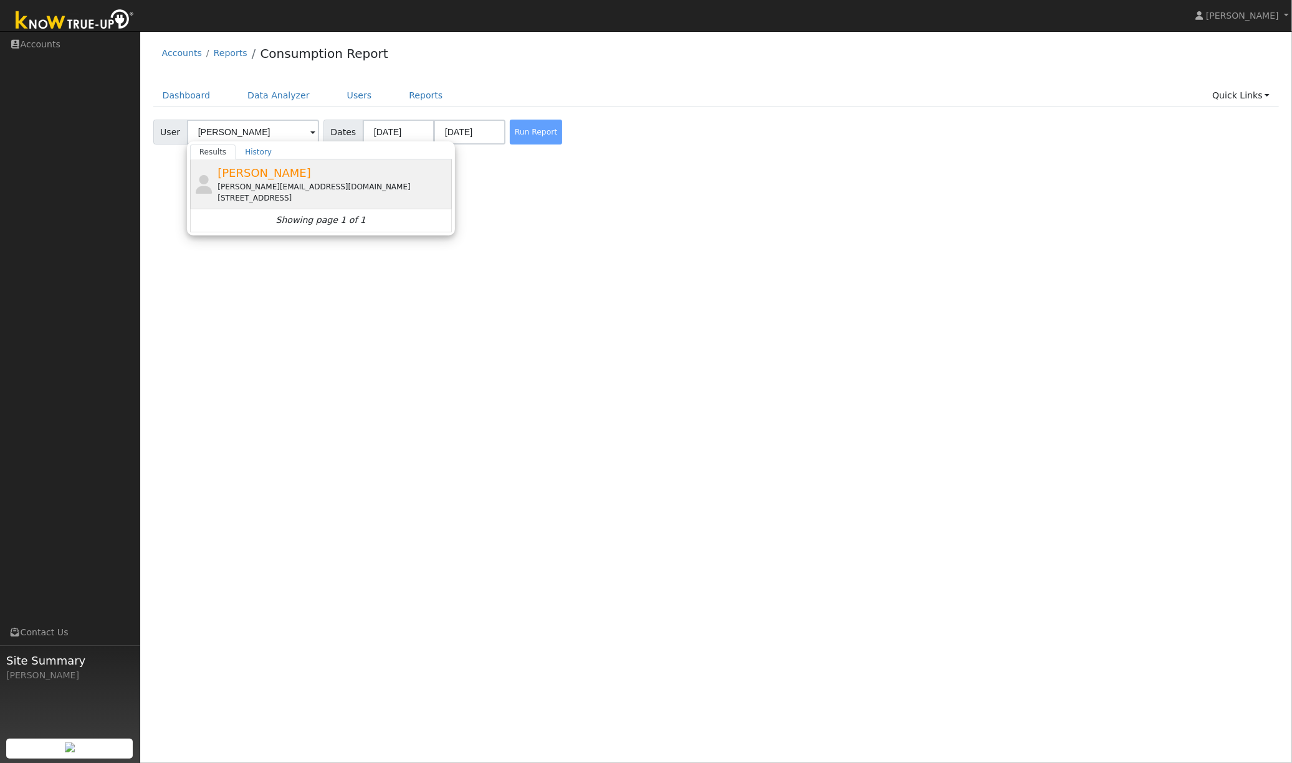
click at [309, 189] on div "[PERSON_NAME][EMAIL_ADDRESS][DOMAIN_NAME]" at bounding box center [332, 186] width 231 height 11
type input "[PERSON_NAME]"
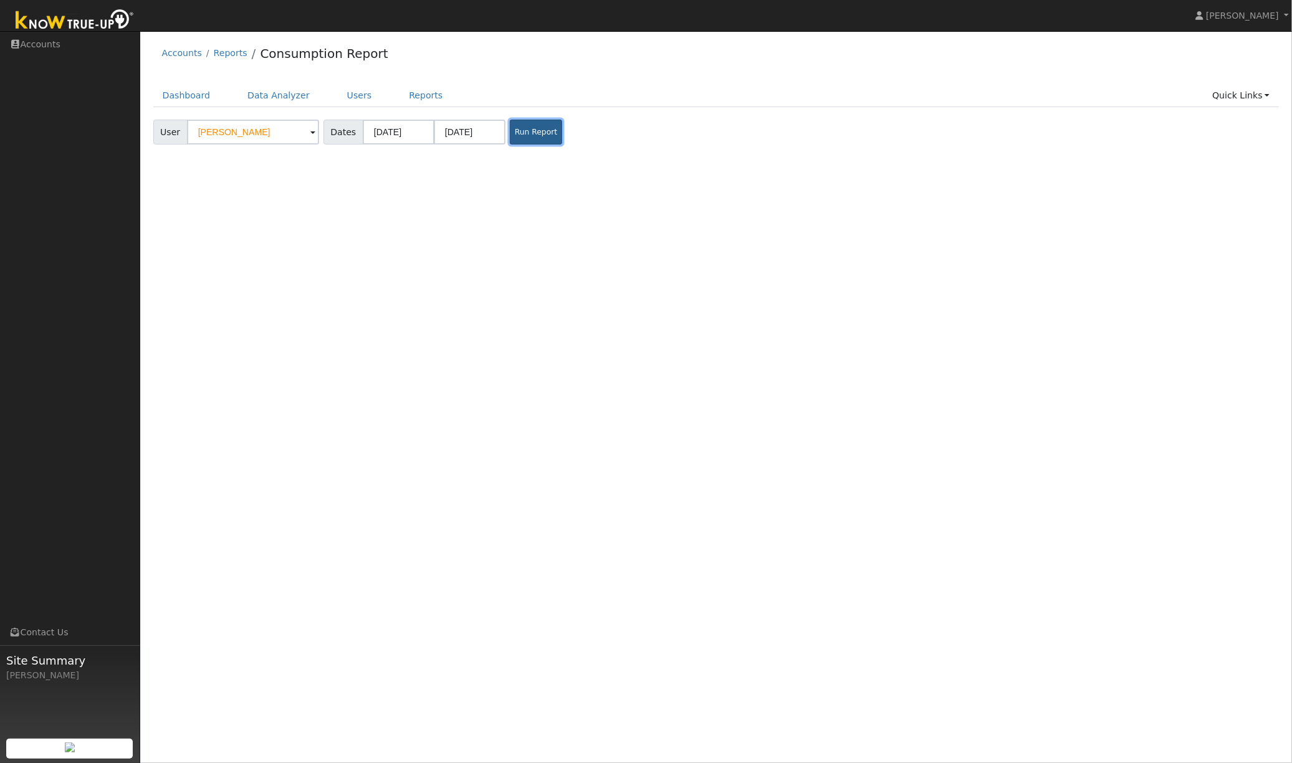
click at [517, 136] on button "Run Report" at bounding box center [536, 132] width 52 height 25
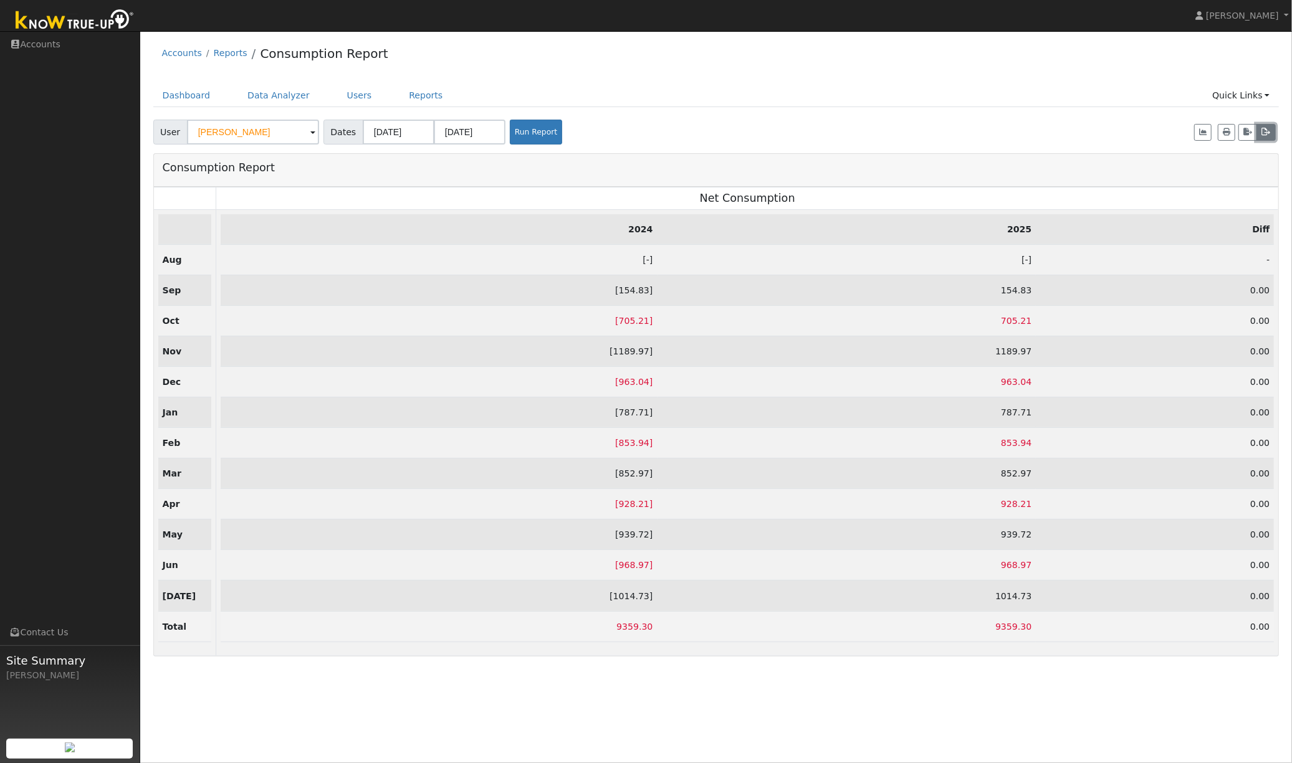
click at [1264, 131] on icon "button" at bounding box center [1265, 131] width 9 height 7
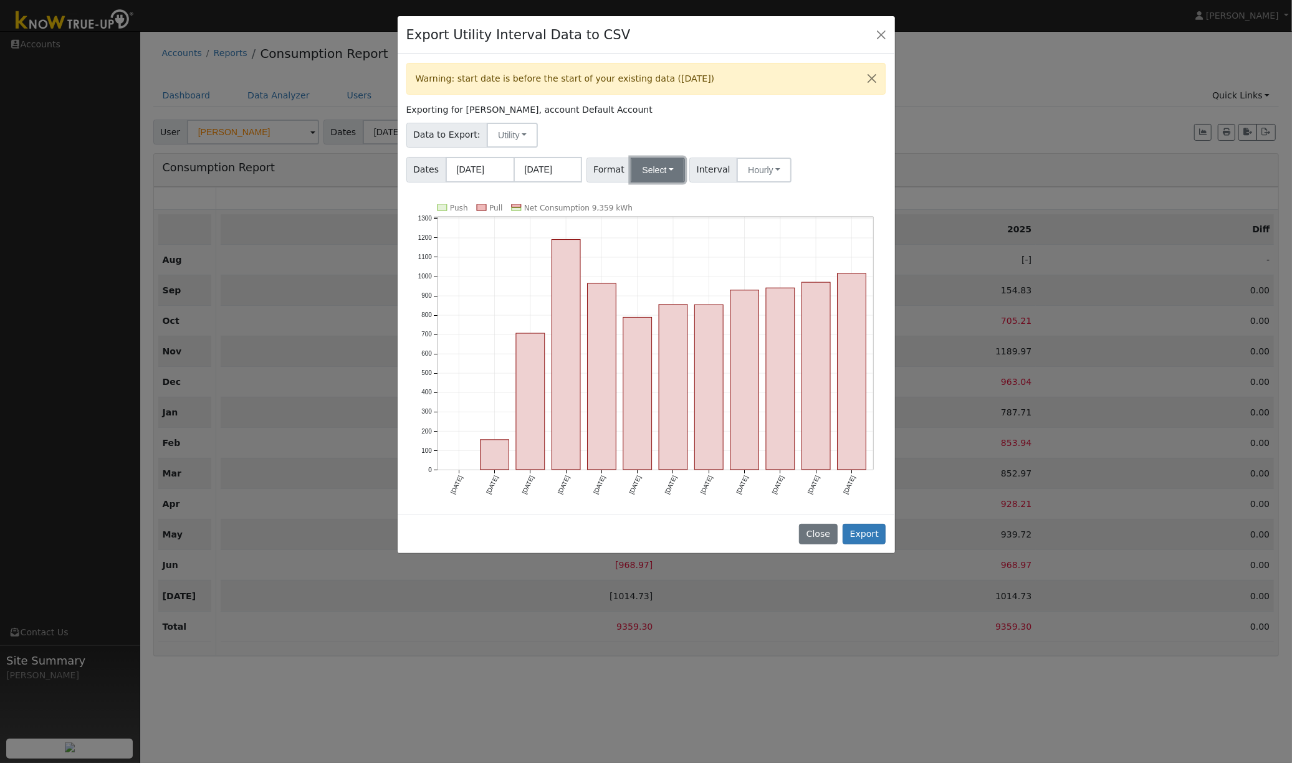
click at [642, 171] on button "Select" at bounding box center [658, 170] width 54 height 25
click at [661, 310] on link "OpenSolar" at bounding box center [674, 311] width 89 height 17
click at [792, 171] on button "Hourly" at bounding box center [781, 170] width 55 height 25
click at [773, 198] on link "15 Minute" at bounding box center [795, 197] width 87 height 17
click at [555, 171] on input "[DATE]" at bounding box center [547, 170] width 69 height 26
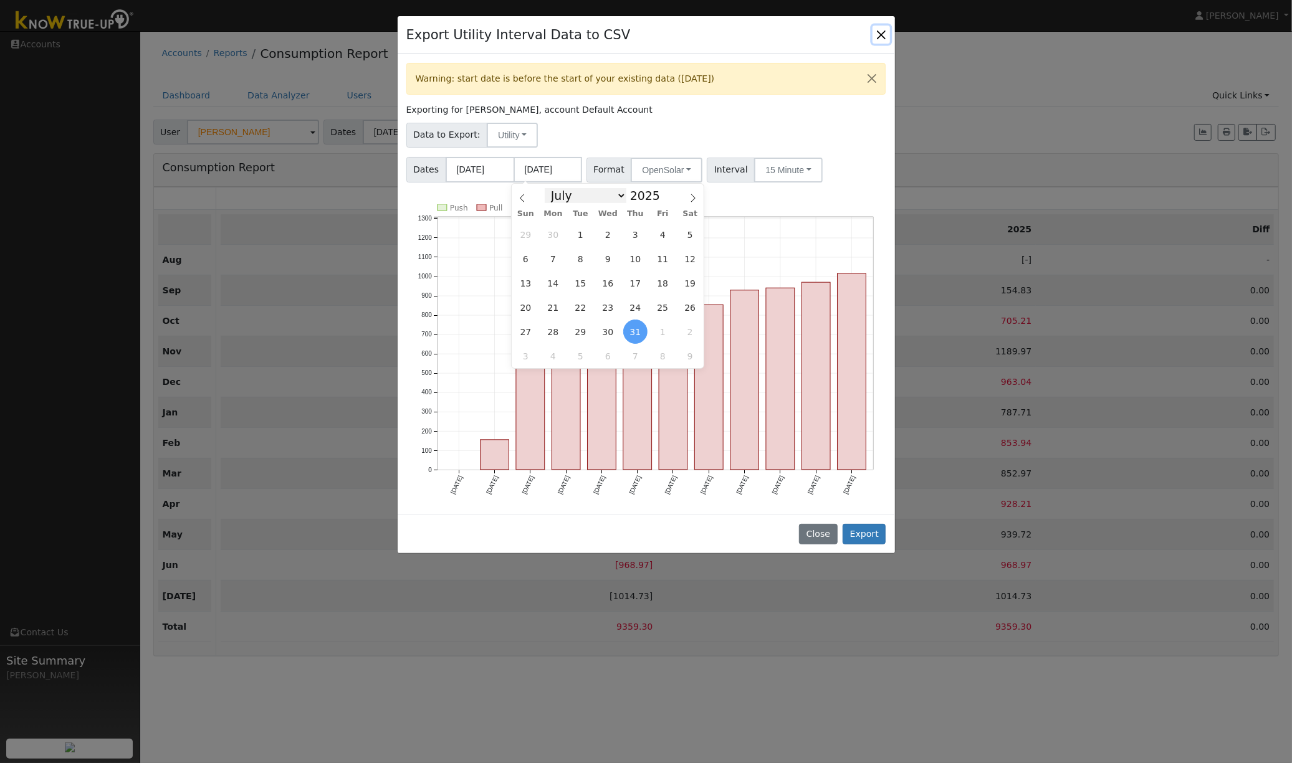
click at [616, 196] on select "January February March April May June July August September October November De…" at bounding box center [586, 195] width 82 height 15
select select "7"
click at [547, 188] on select "January February March April May June July August September October November De…" at bounding box center [586, 195] width 82 height 15
click at [604, 332] on span "27" at bounding box center [608, 332] width 24 height 24
type input "08/27/2025"
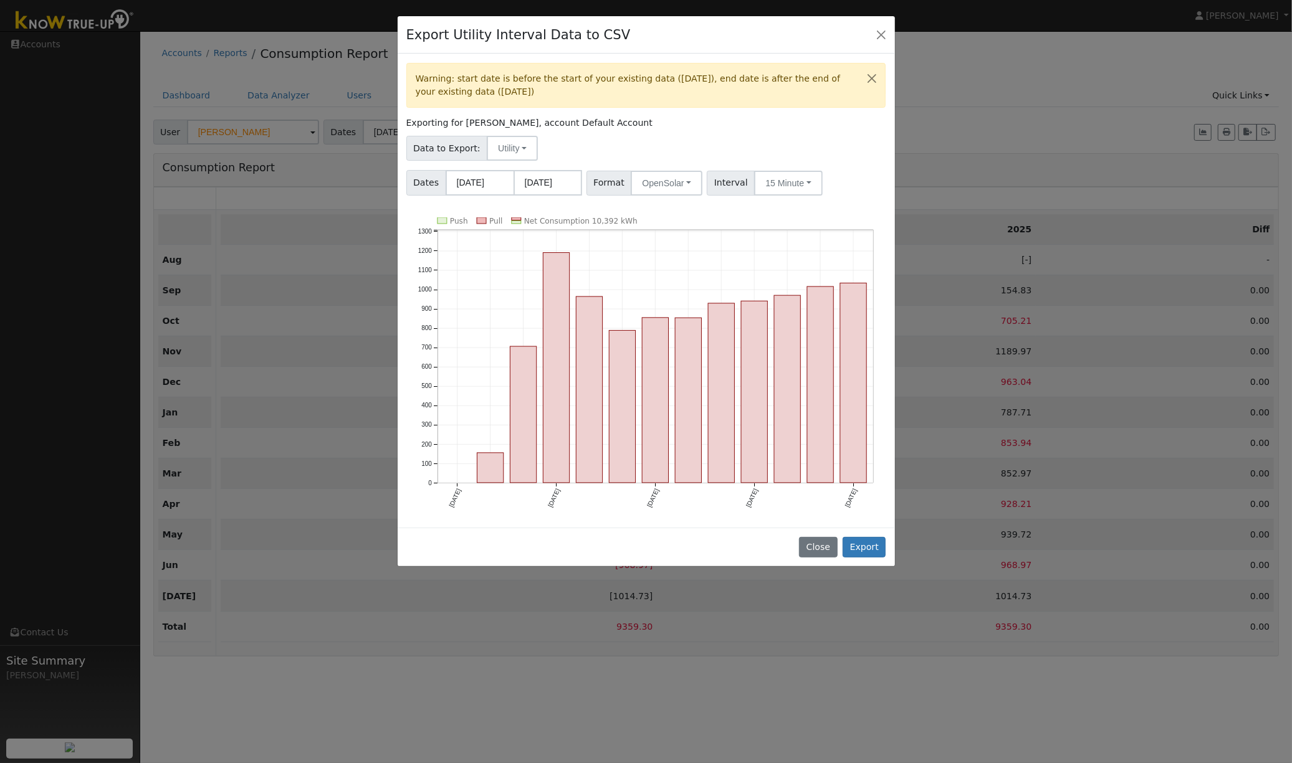
click at [652, 211] on div "Warning: start date is before the start of your existing data (09/12/2024), end…" at bounding box center [646, 291] width 497 height 474
